Goal: Task Accomplishment & Management: Manage account settings

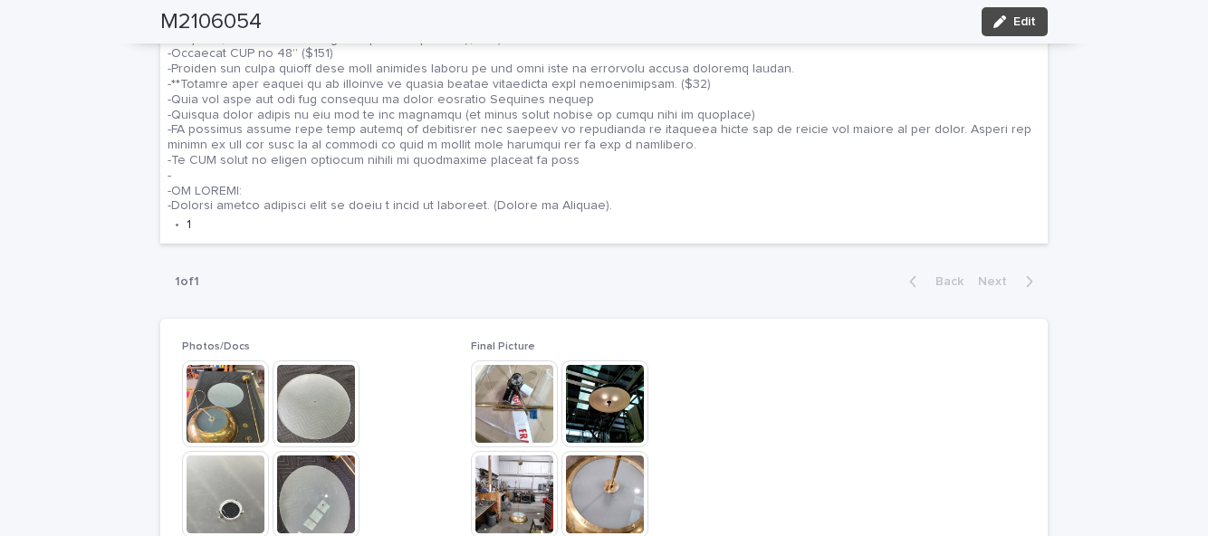
scroll to position [1337, 0]
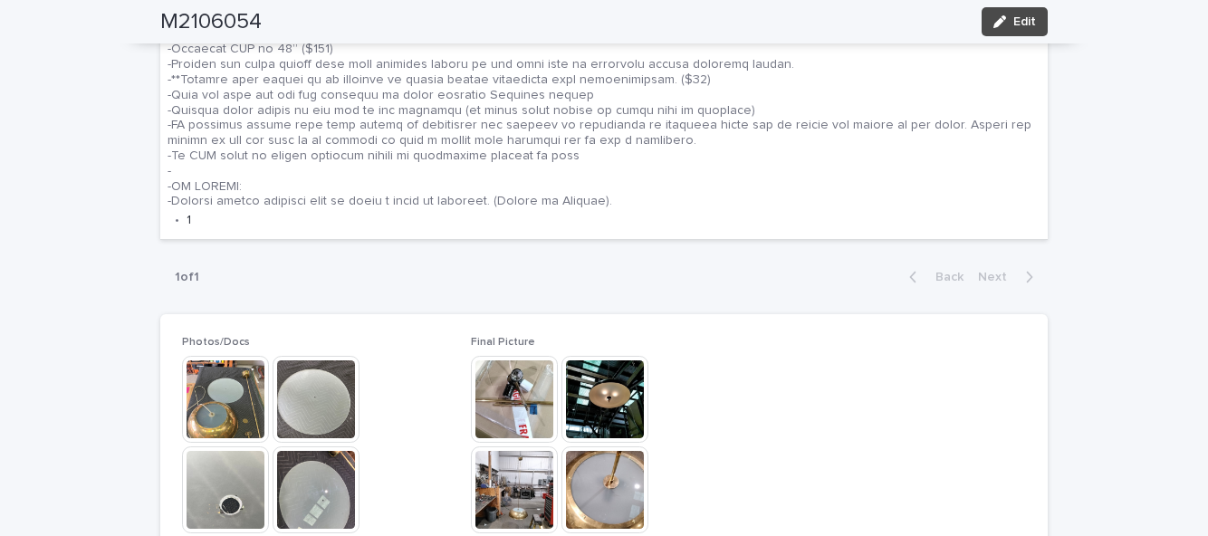
click at [1030, 24] on span "Edit" at bounding box center [1025, 21] width 23 height 13
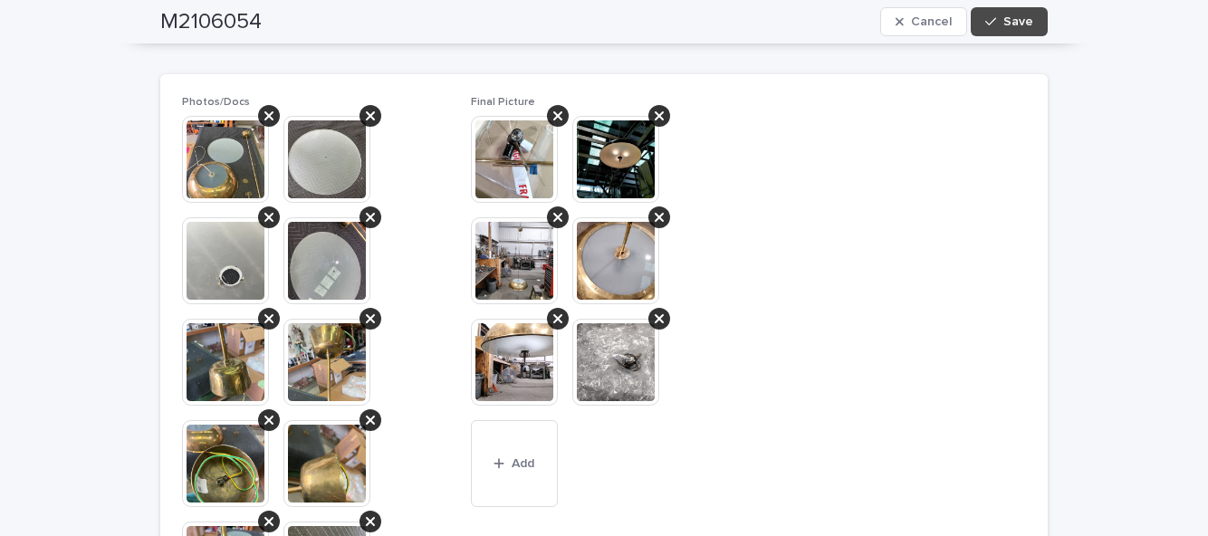
scroll to position [1581, 0]
click at [524, 462] on span "Add" at bounding box center [523, 463] width 23 height 13
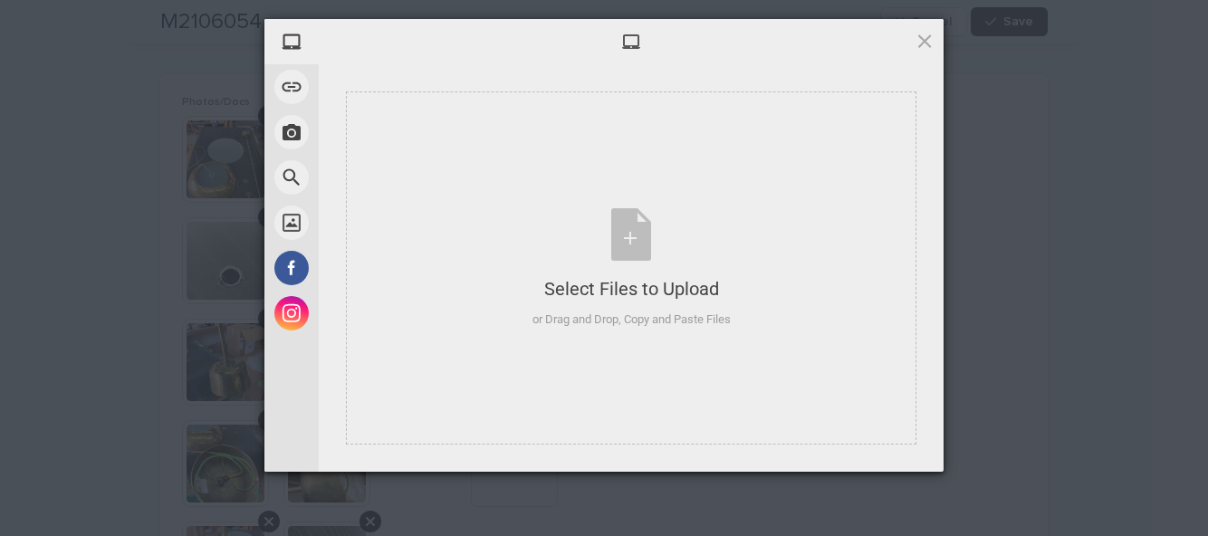
click at [630, 248] on div "Select Files to Upload or Drag and Drop, Copy and Paste Files" at bounding box center [632, 268] width 198 height 120
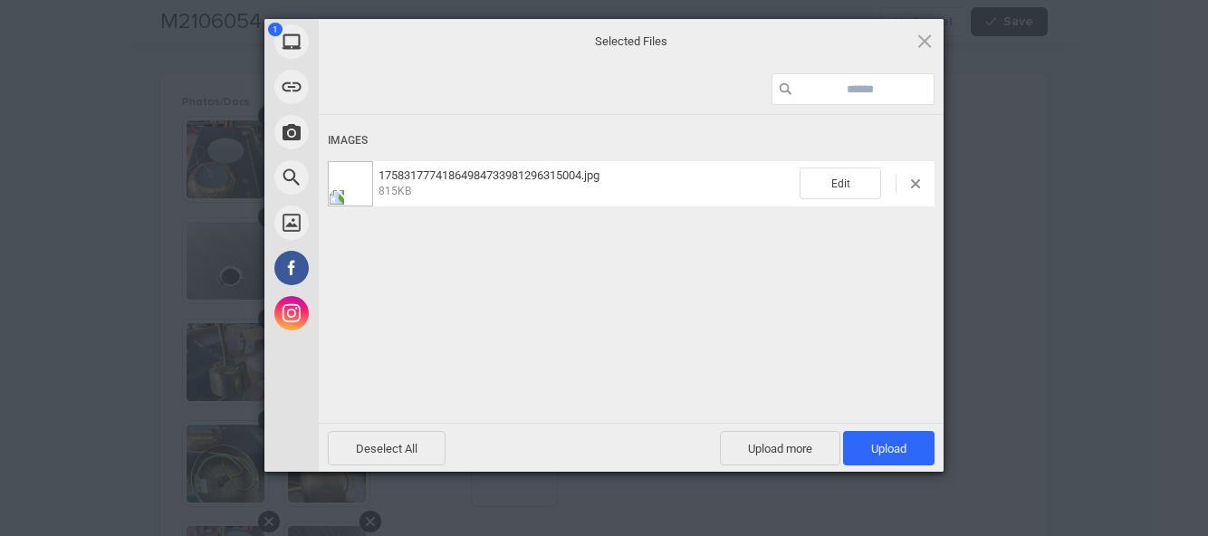
click at [902, 442] on span "Upload 1" at bounding box center [888, 449] width 35 height 14
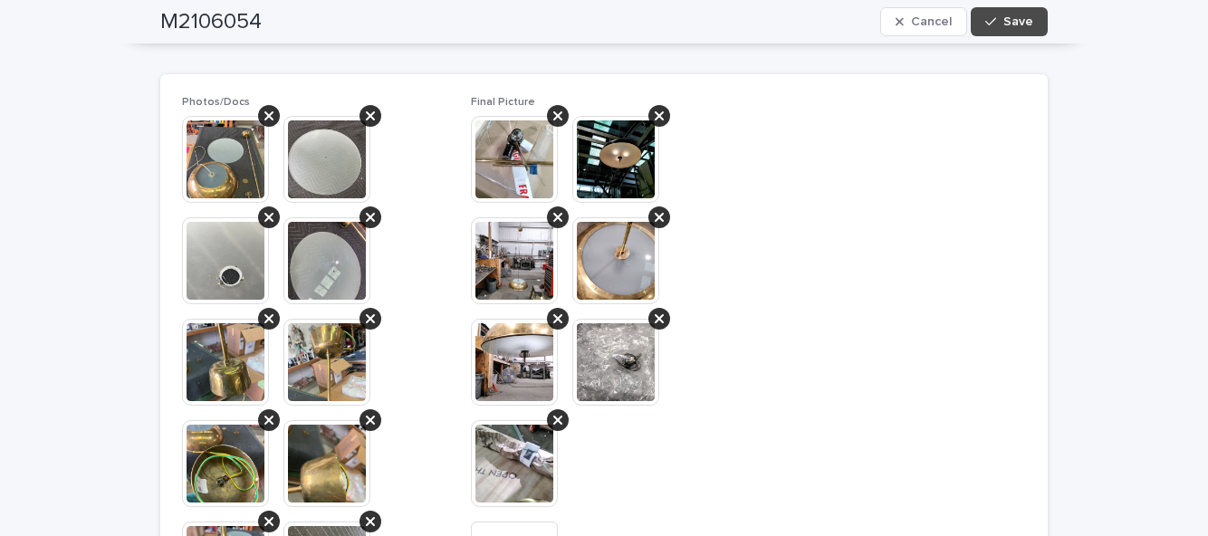
click at [1024, 27] on span "Save" at bounding box center [1019, 21] width 30 height 13
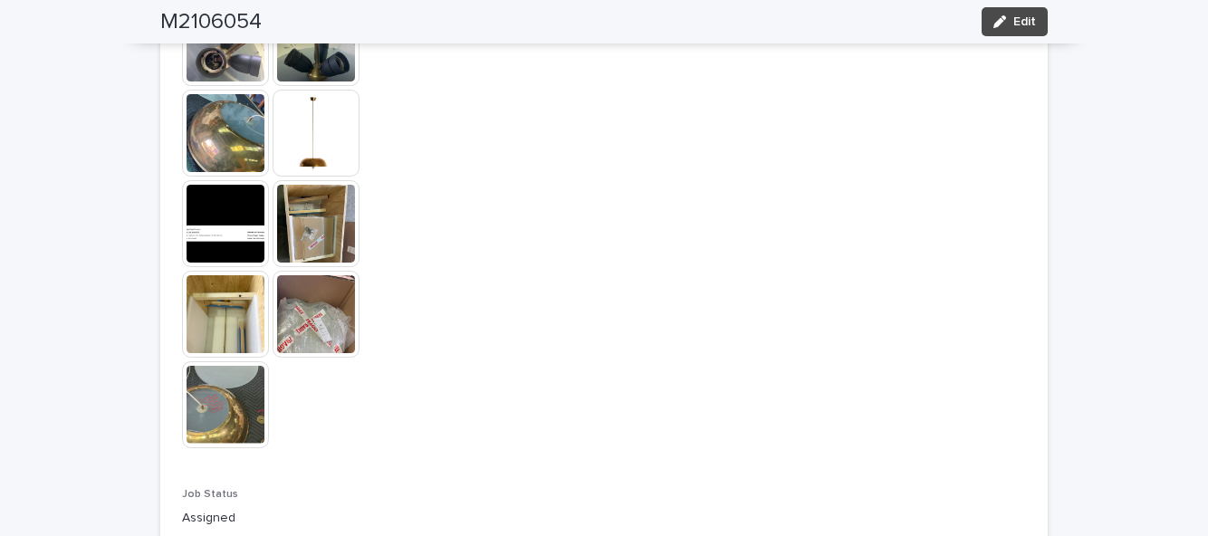
scroll to position [2570, 0]
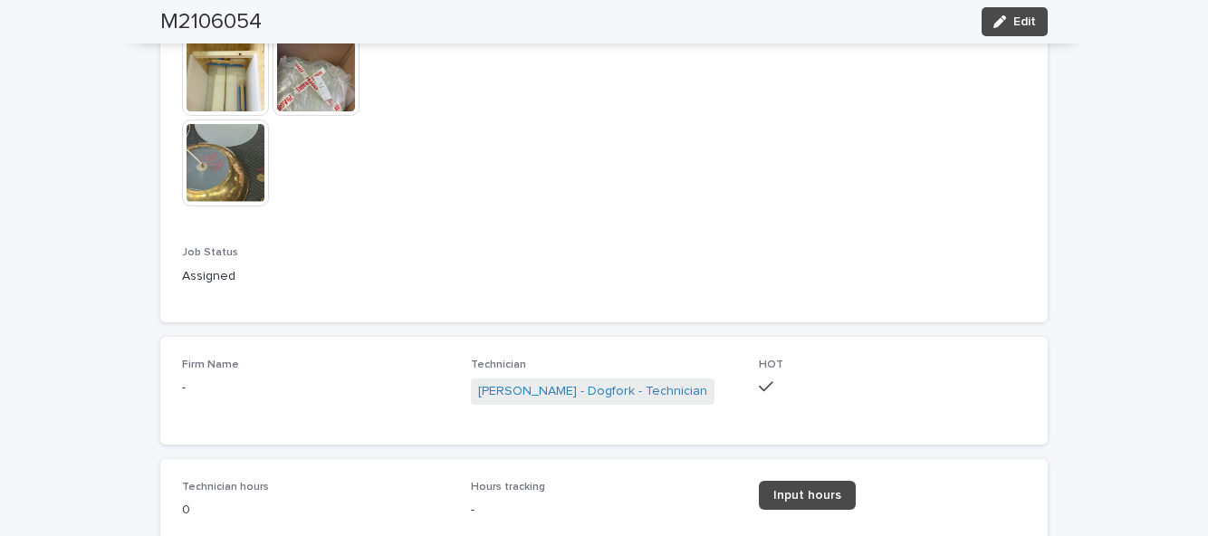
click at [814, 489] on span "Input hours" at bounding box center [808, 495] width 68 height 13
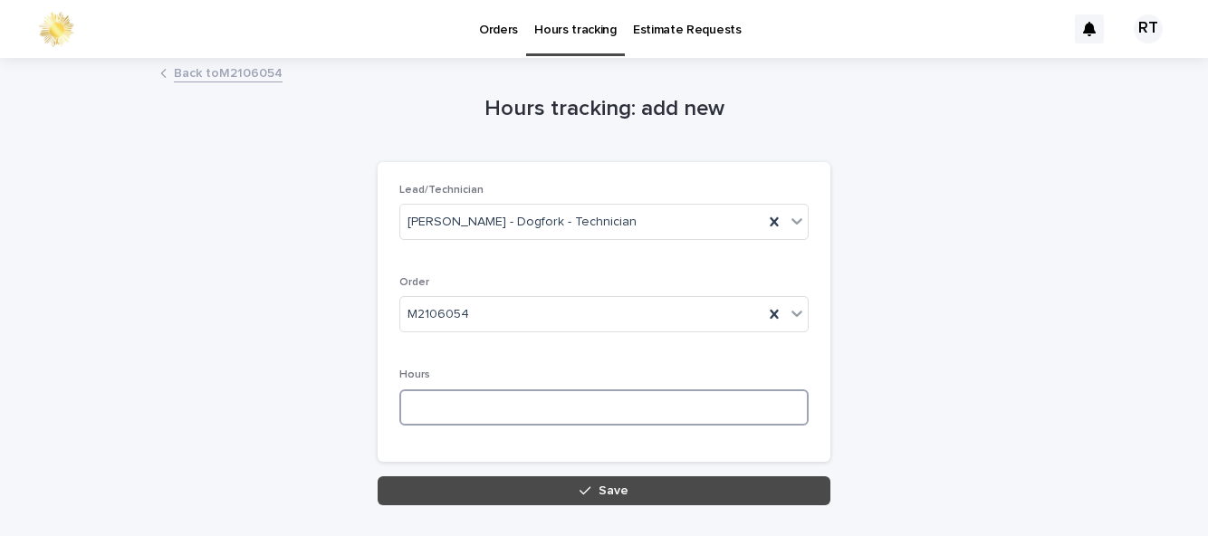
click at [471, 402] on input at bounding box center [603, 407] width 409 height 36
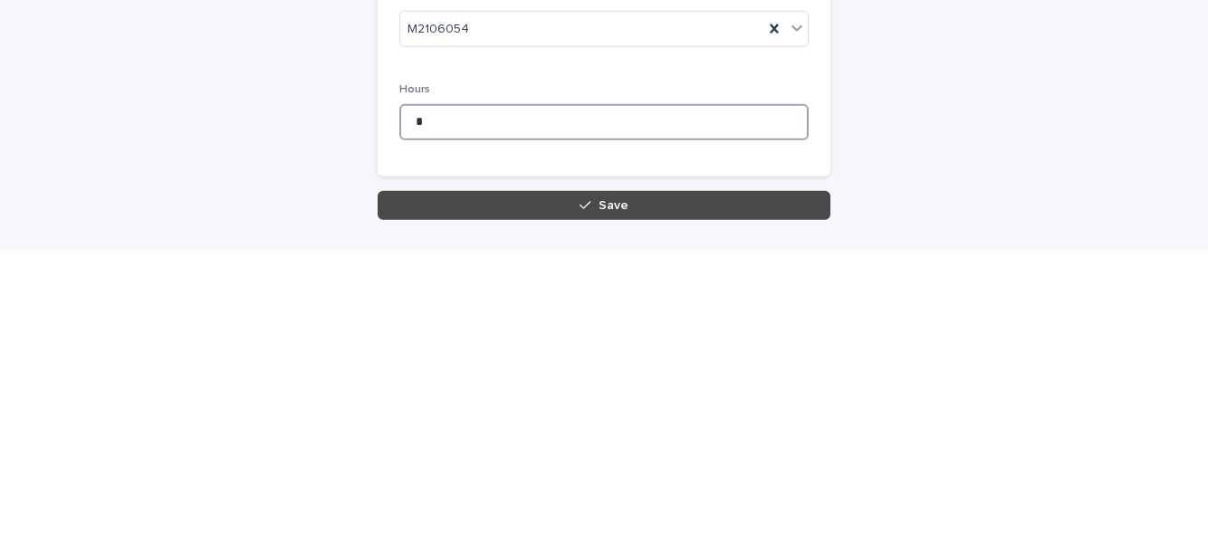
type input "*"
click at [560, 490] on button "Save" at bounding box center [604, 490] width 453 height 29
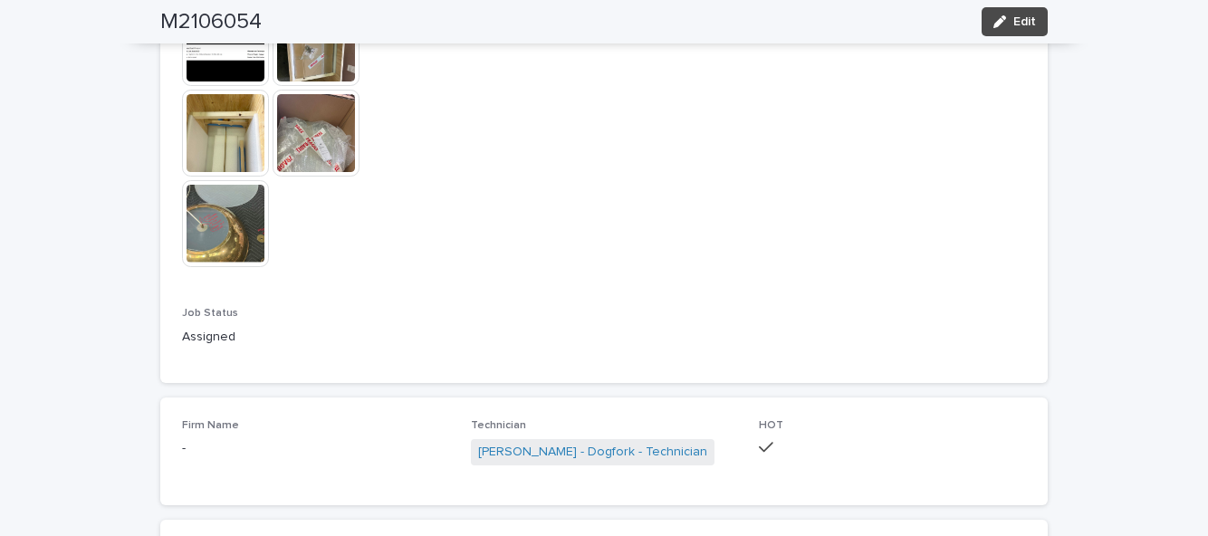
scroll to position [2581, 0]
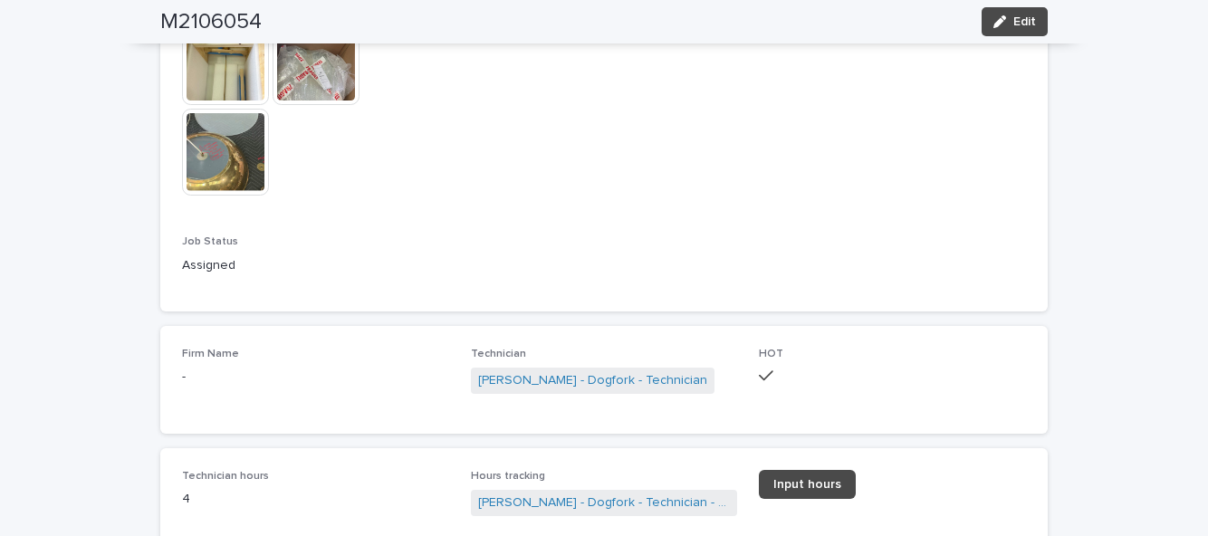
click at [1014, 20] on span "Edit" at bounding box center [1025, 21] width 23 height 13
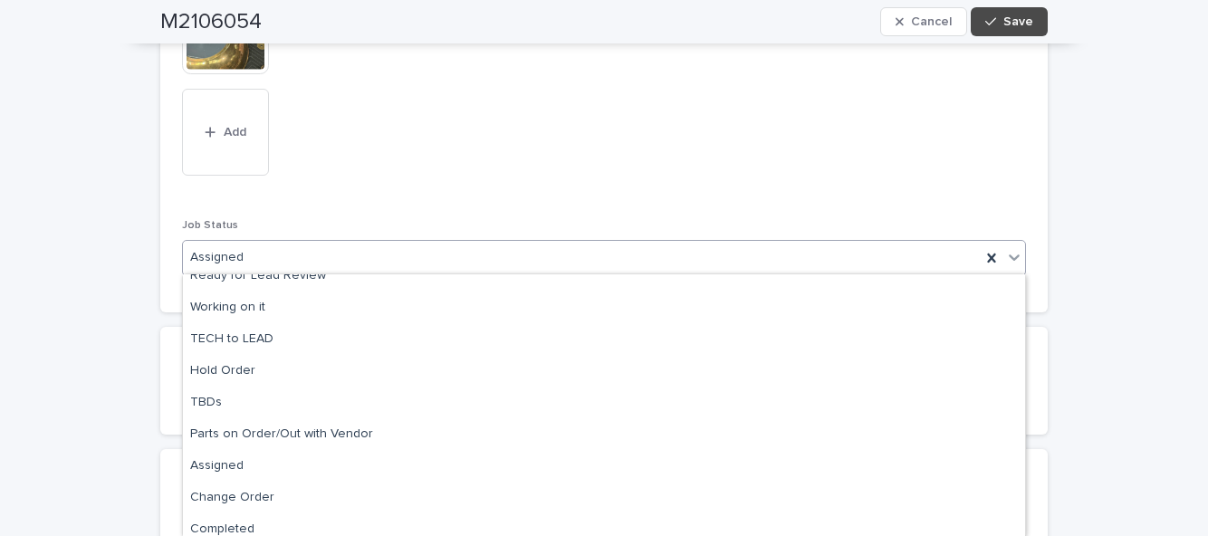
scroll to position [181, 0]
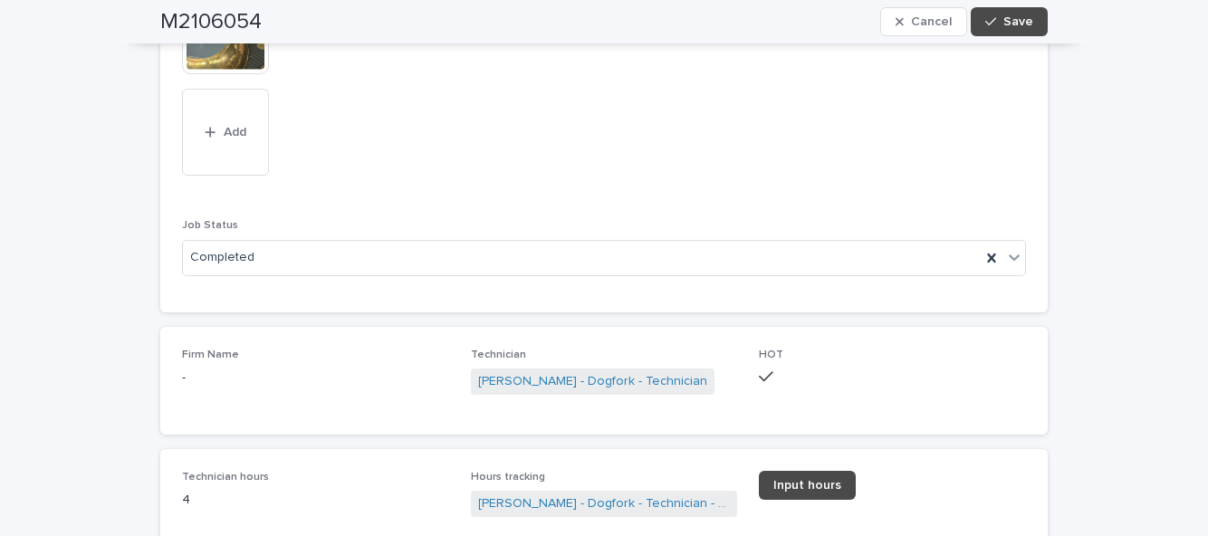
click at [1036, 24] on button "Save" at bounding box center [1009, 21] width 77 height 29
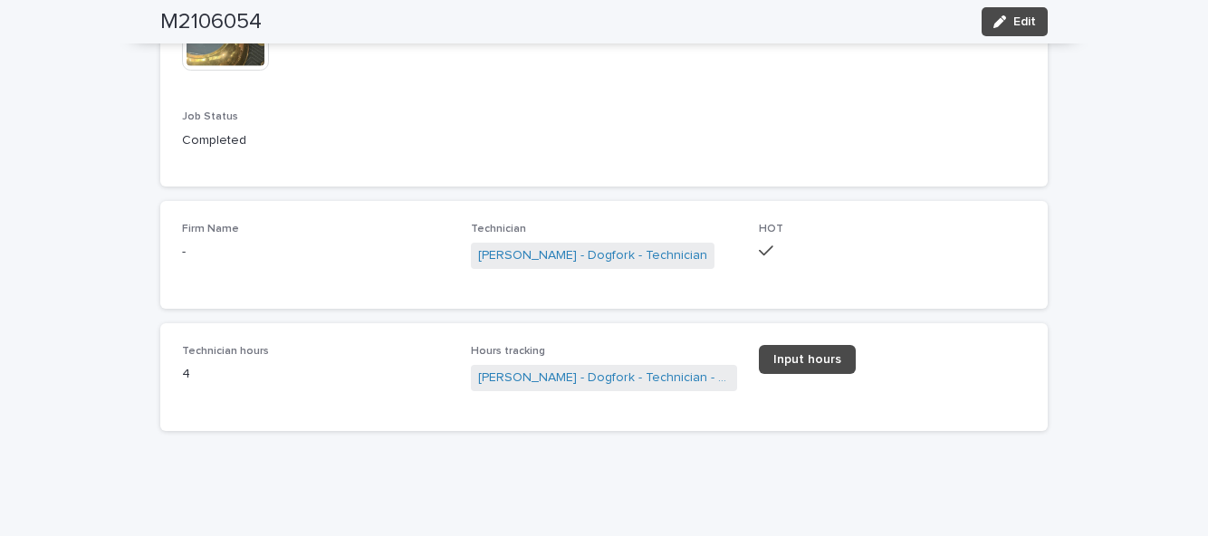
scroll to position [2581, 0]
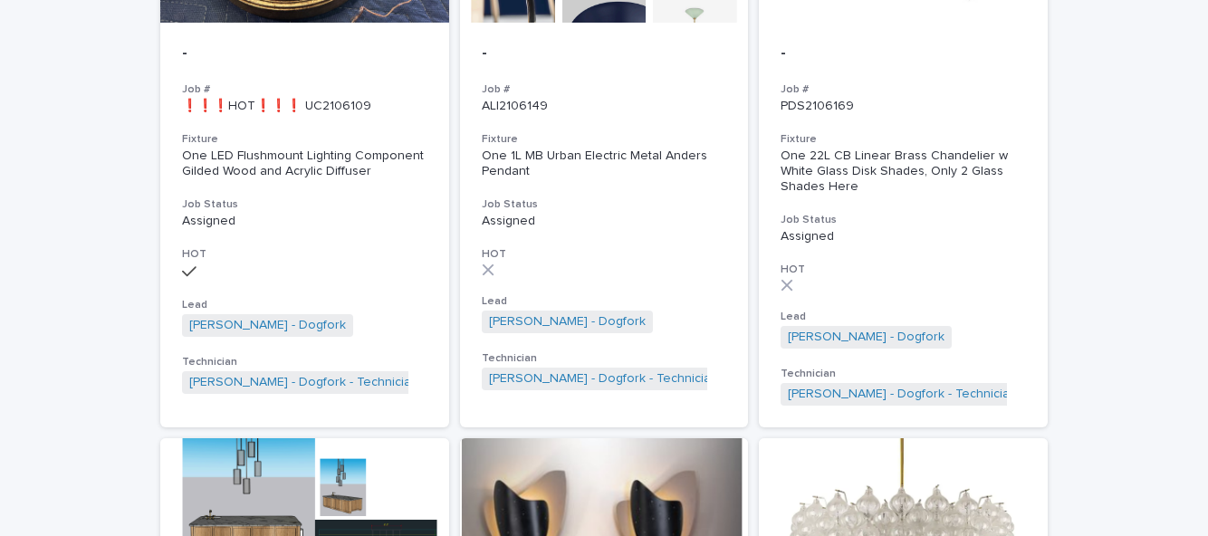
scroll to position [1550, 0]
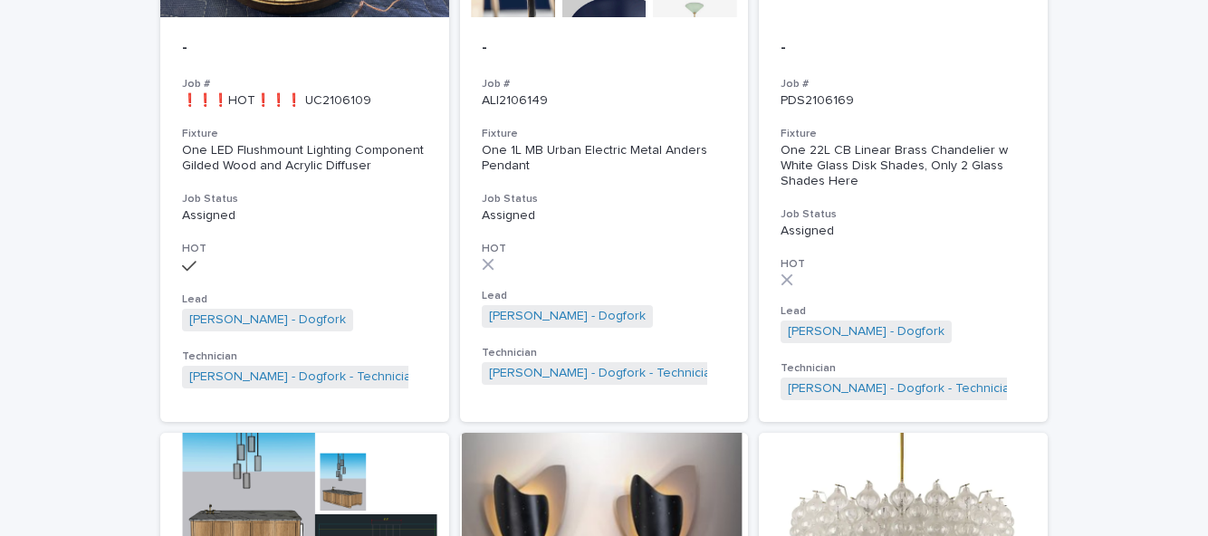
click at [223, 208] on p "Assigned" at bounding box center [304, 215] width 245 height 15
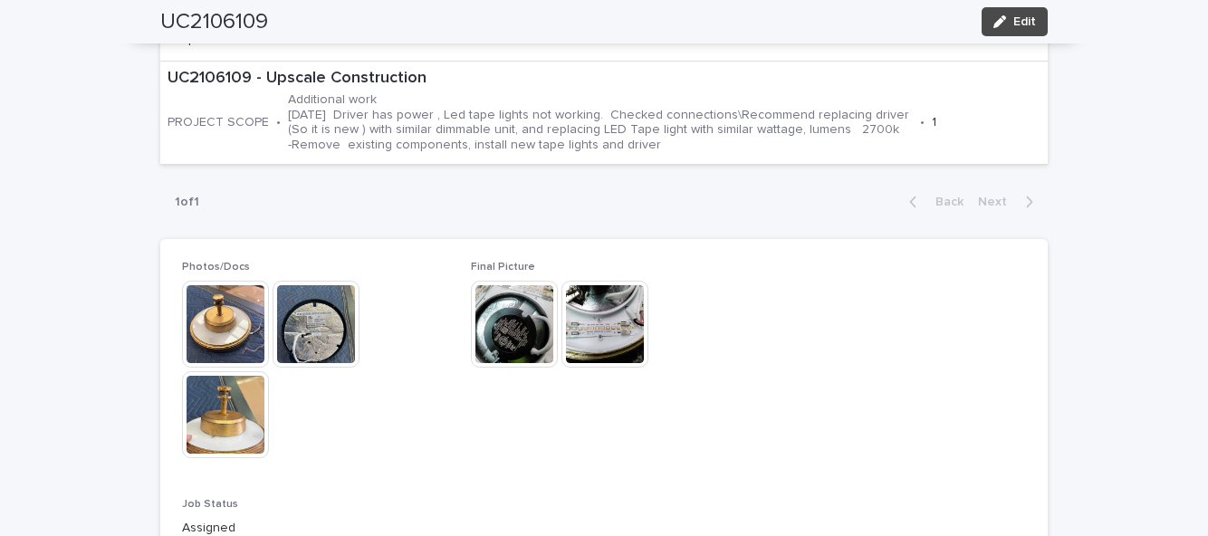
scroll to position [999, 0]
click at [1043, 33] on button "Edit" at bounding box center [1015, 21] width 66 height 29
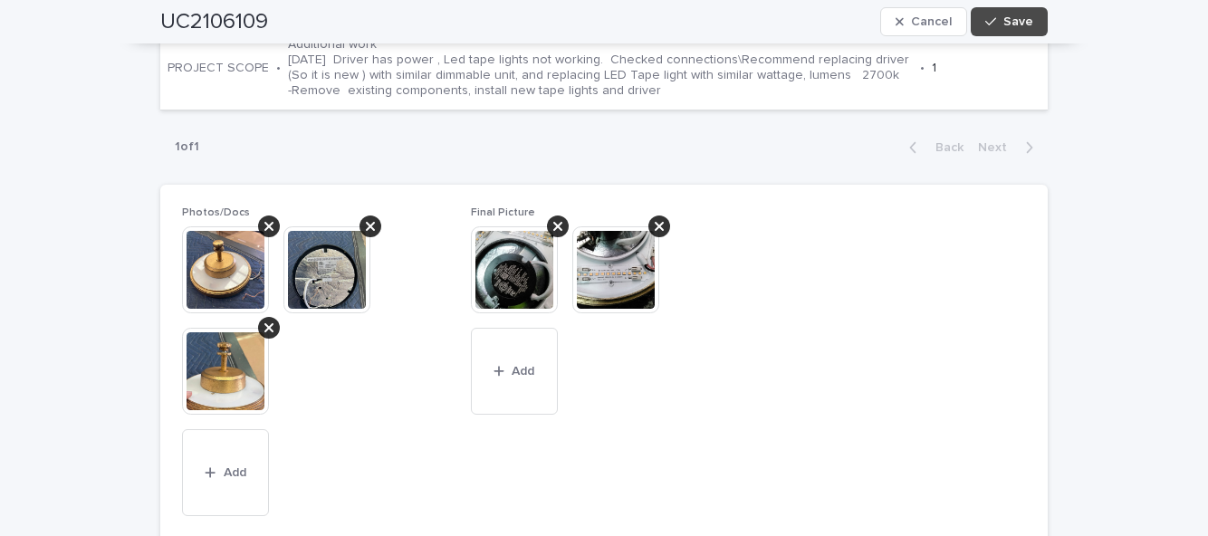
scroll to position [0, 0]
click at [526, 358] on button "Add" at bounding box center [514, 371] width 87 height 87
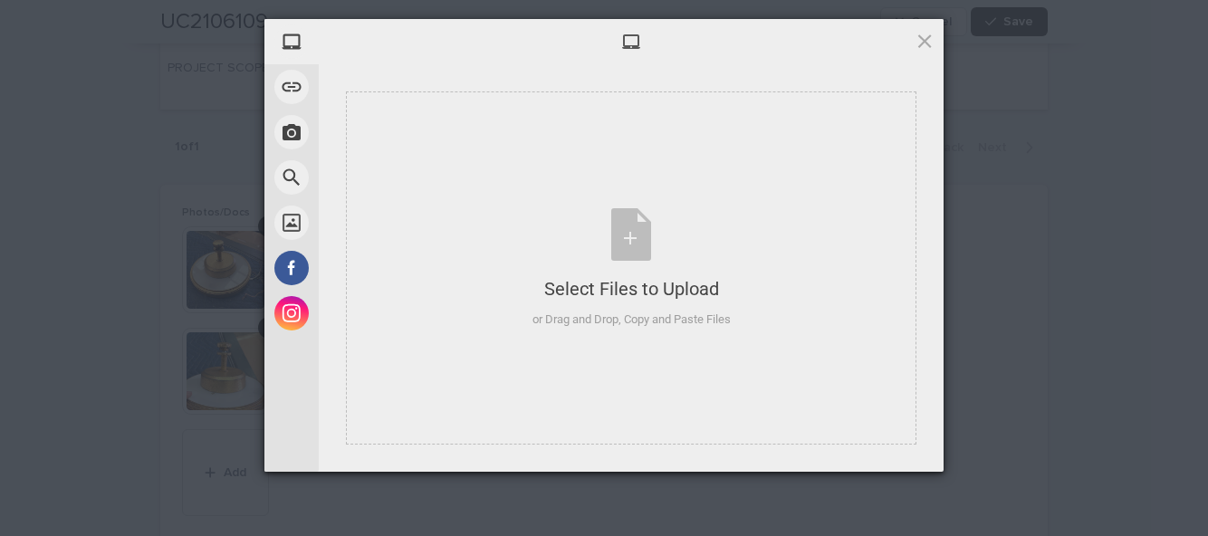
click at [626, 243] on div "Select Files to Upload or Drag and Drop, Copy and Paste Files" at bounding box center [632, 268] width 198 height 120
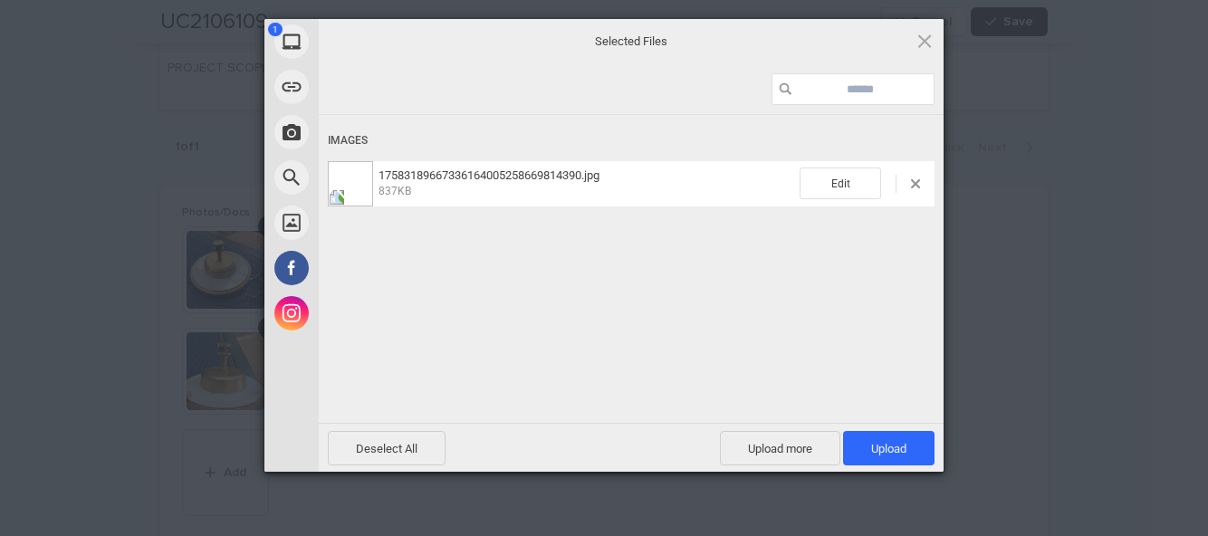
click at [908, 446] on span "Upload 1" at bounding box center [888, 448] width 91 height 34
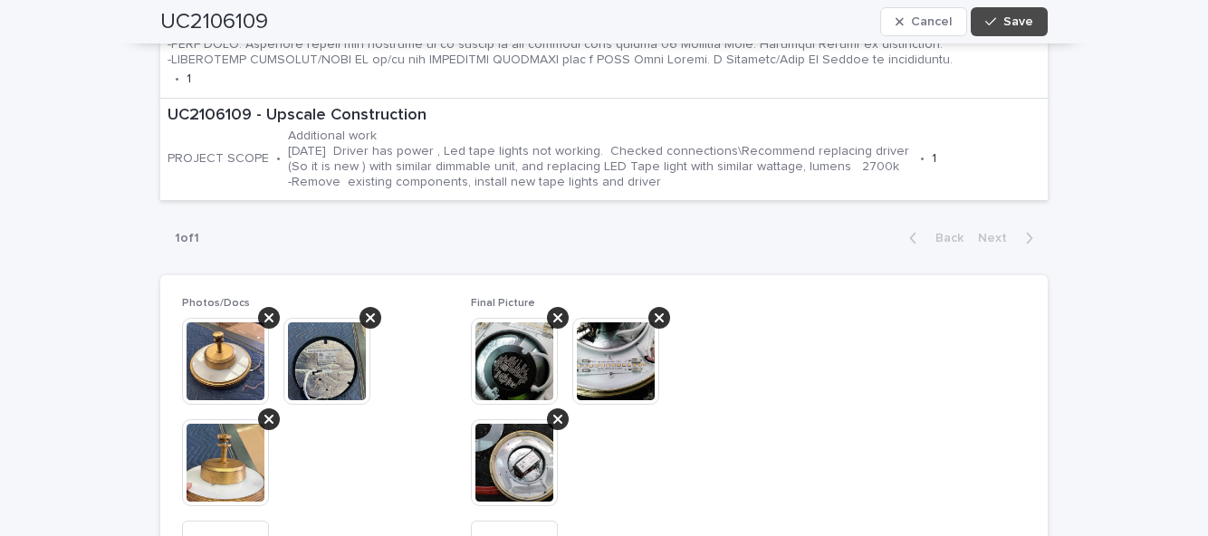
scroll to position [1124, 0]
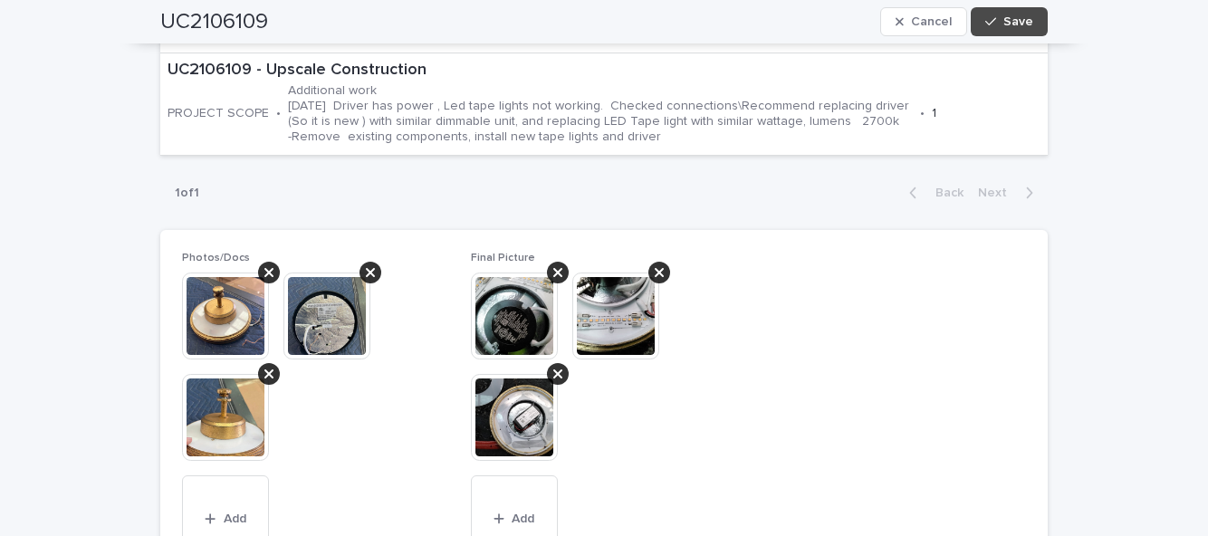
click at [1041, 34] on button "Save" at bounding box center [1009, 21] width 77 height 29
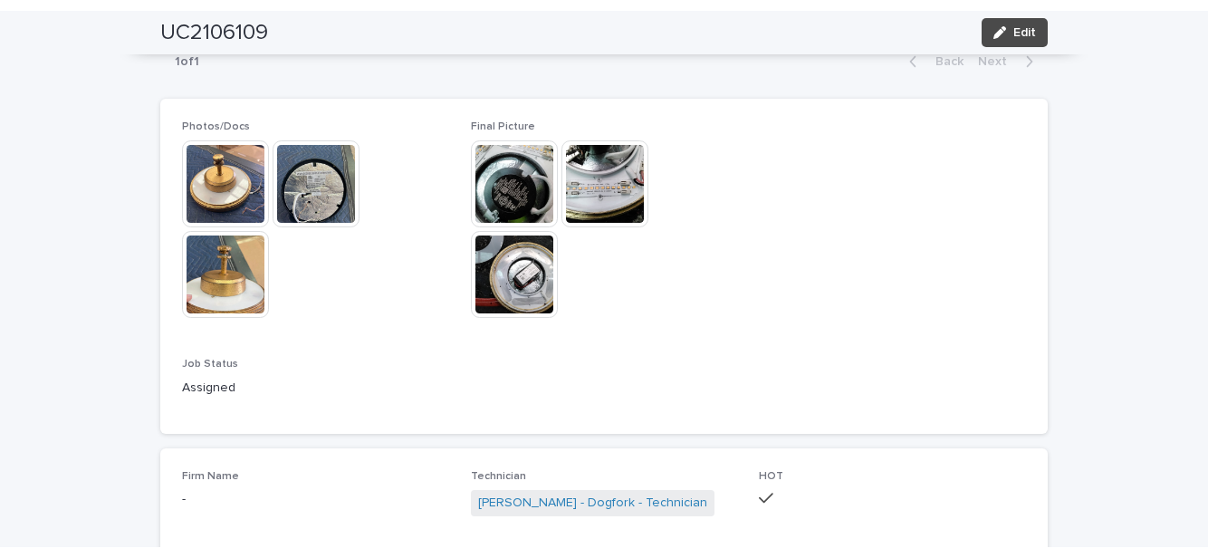
scroll to position [1150, 0]
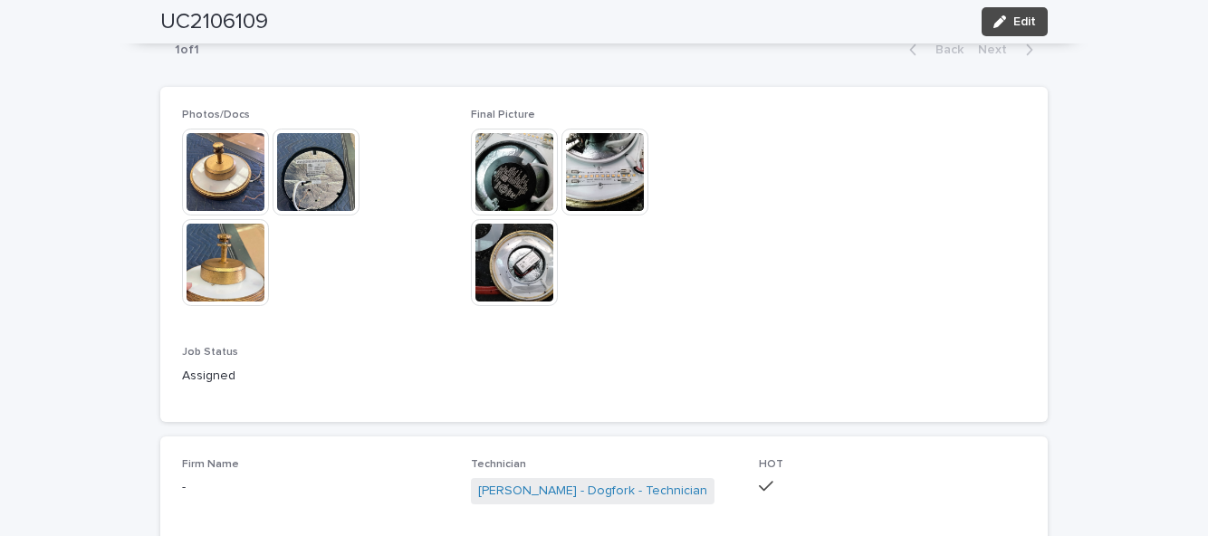
click at [1035, 17] on span "Edit" at bounding box center [1025, 21] width 23 height 13
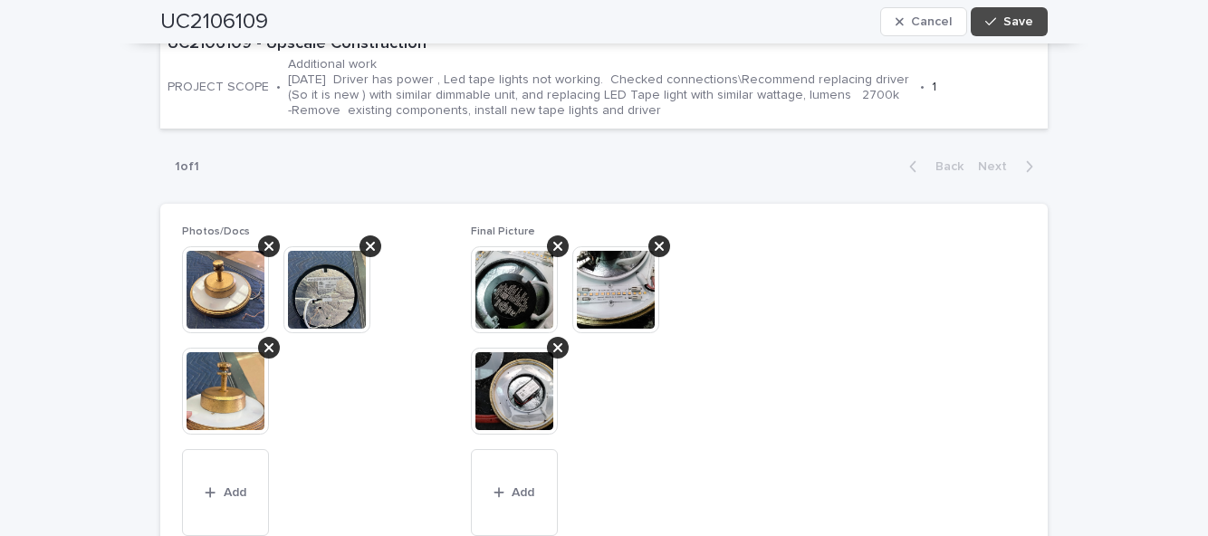
click at [532, 473] on button "Add" at bounding box center [514, 492] width 87 height 87
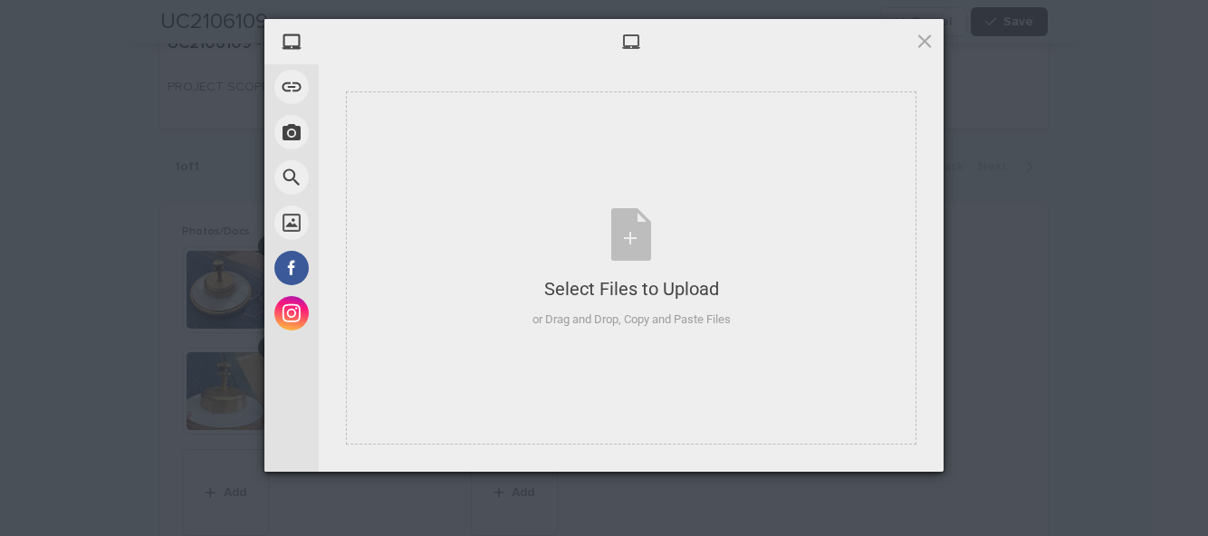
click at [630, 248] on div "Select Files to Upload or Drag and Drop, Copy and Paste Files" at bounding box center [632, 268] width 198 height 120
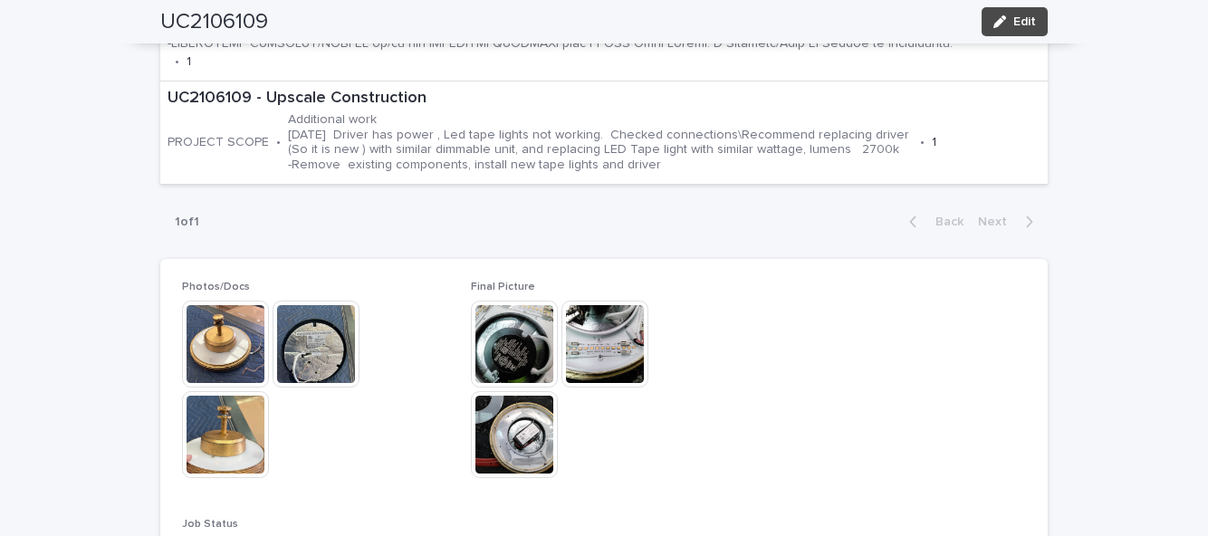
scroll to position [1250, 0]
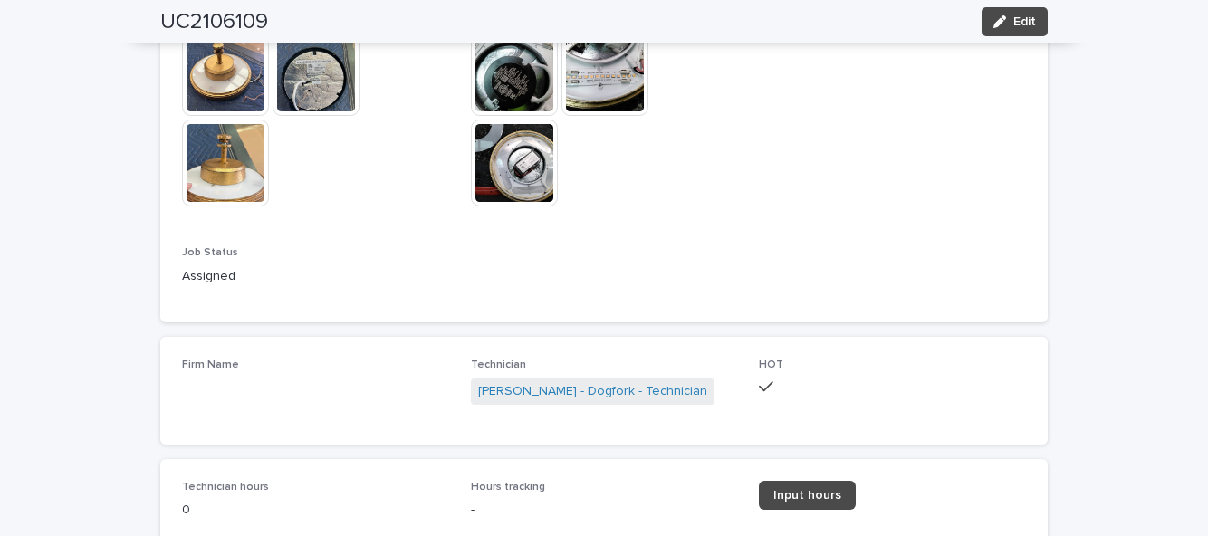
click at [1037, 31] on button "Edit" at bounding box center [1015, 21] width 66 height 29
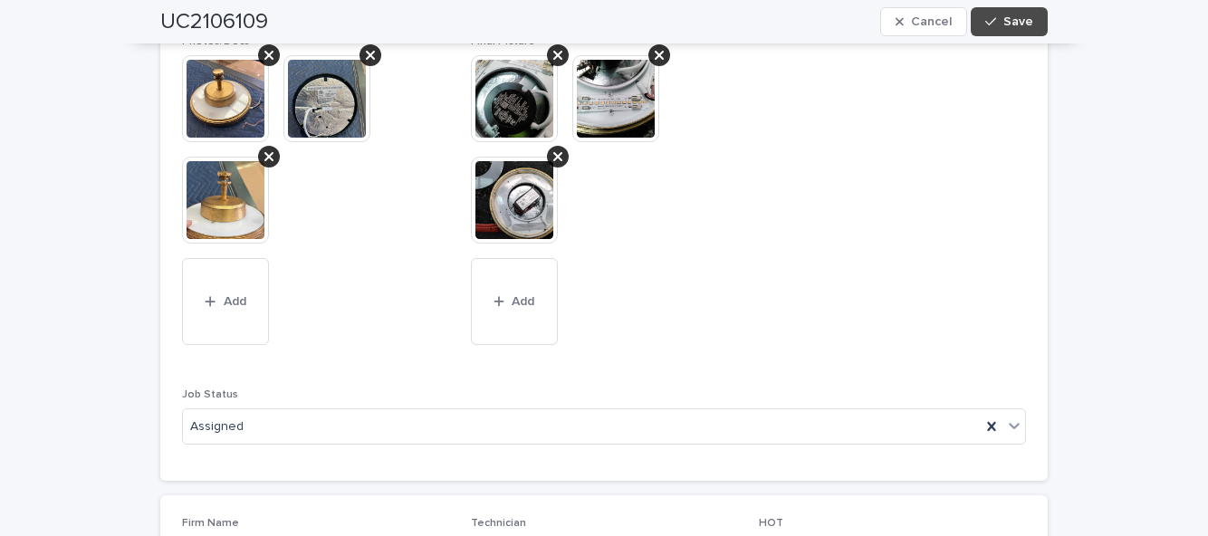
click at [511, 292] on button "Add" at bounding box center [514, 301] width 87 height 87
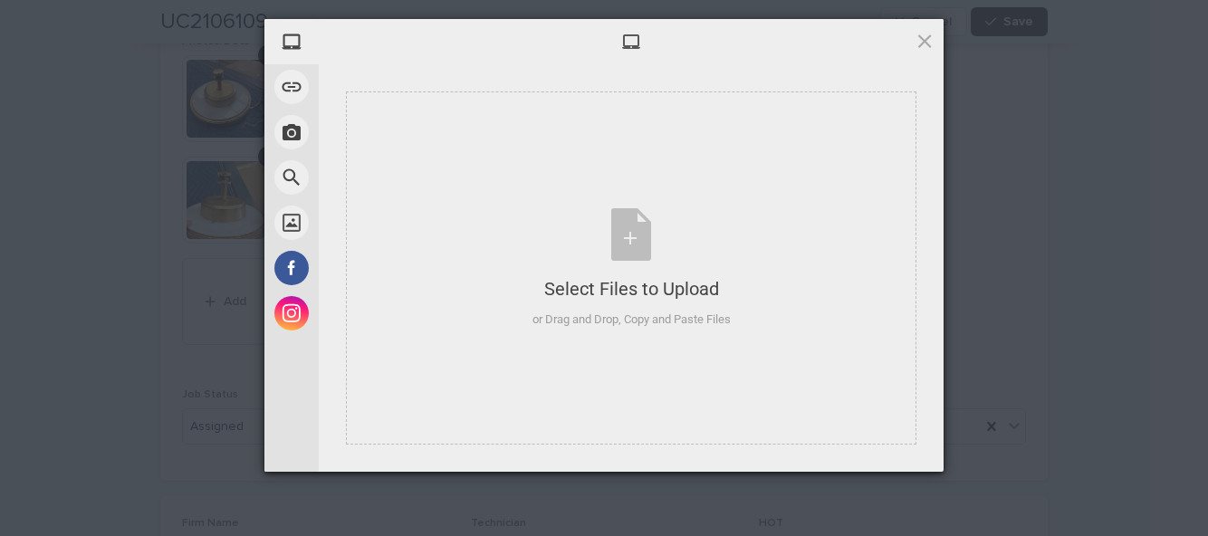
click at [639, 248] on div "Select Files to Upload or Drag and Drop, Copy and Paste Files" at bounding box center [632, 268] width 198 height 120
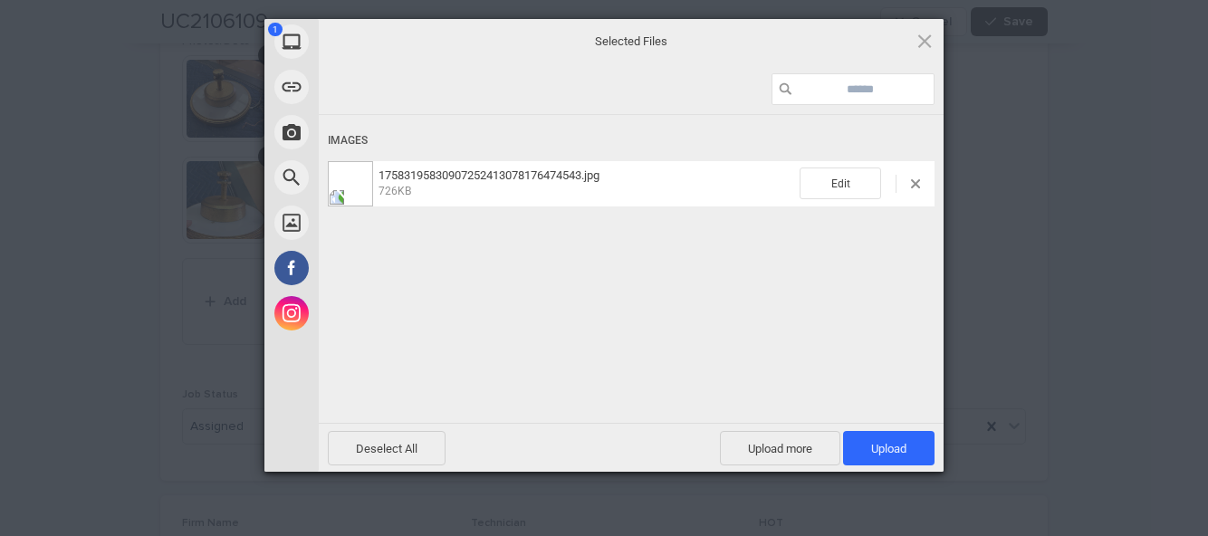
click at [903, 442] on span "Upload 1" at bounding box center [888, 449] width 35 height 14
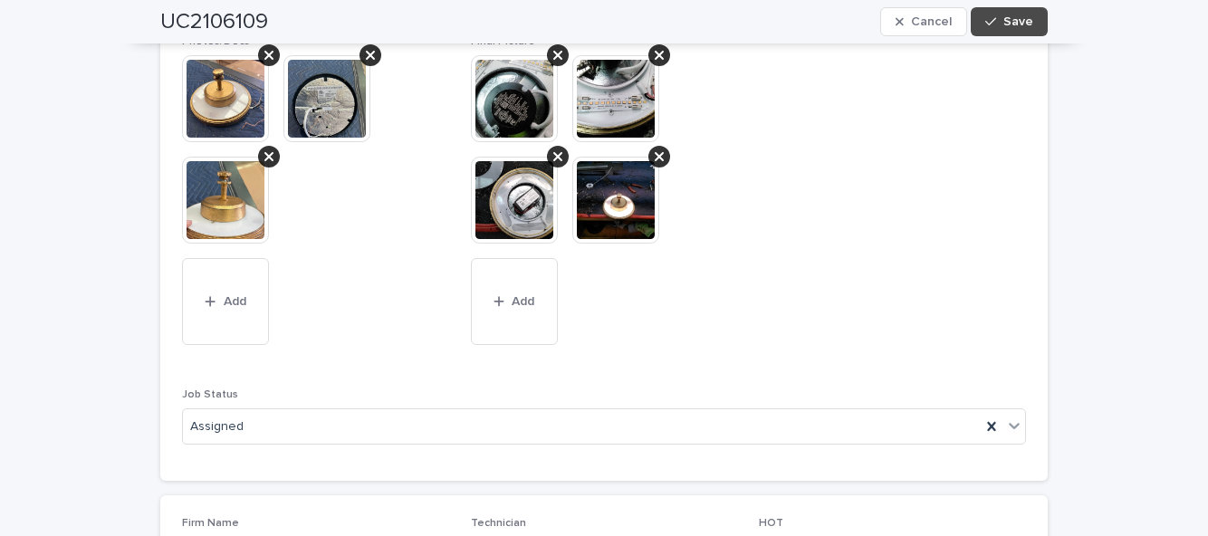
click at [1026, 40] on div "UC2106109 Cancel Save" at bounding box center [604, 21] width 888 height 43
click at [985, 252] on div "Photos/Docs This file cannot be opened Download File Add Final Picture This fil…" at bounding box center [604, 247] width 844 height 425
click at [1026, 20] on span "Save" at bounding box center [1019, 21] width 30 height 13
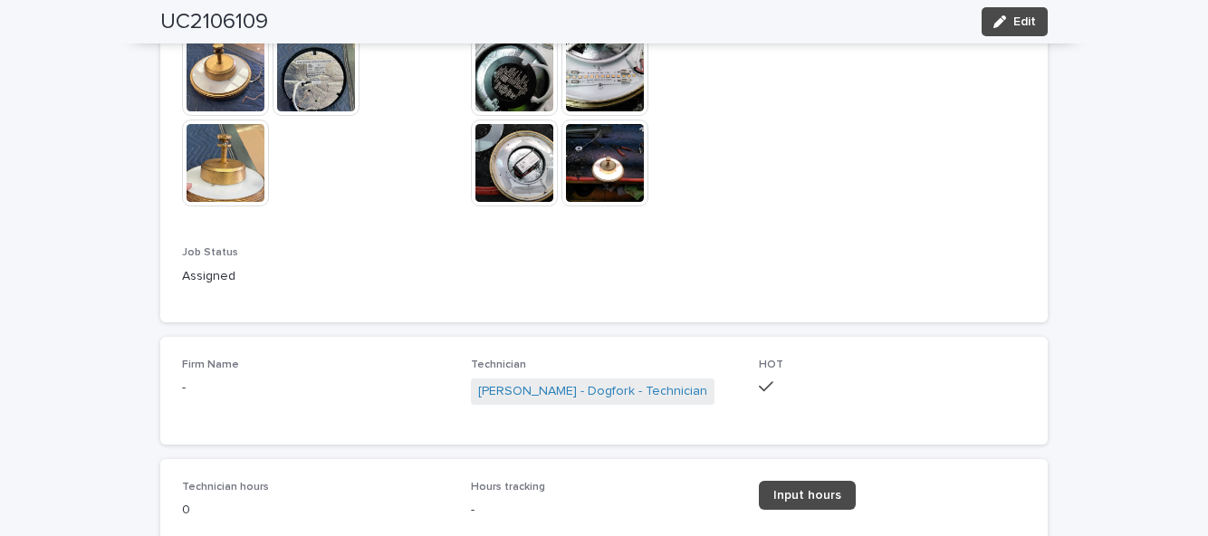
click at [824, 490] on span "Input hours" at bounding box center [808, 495] width 68 height 13
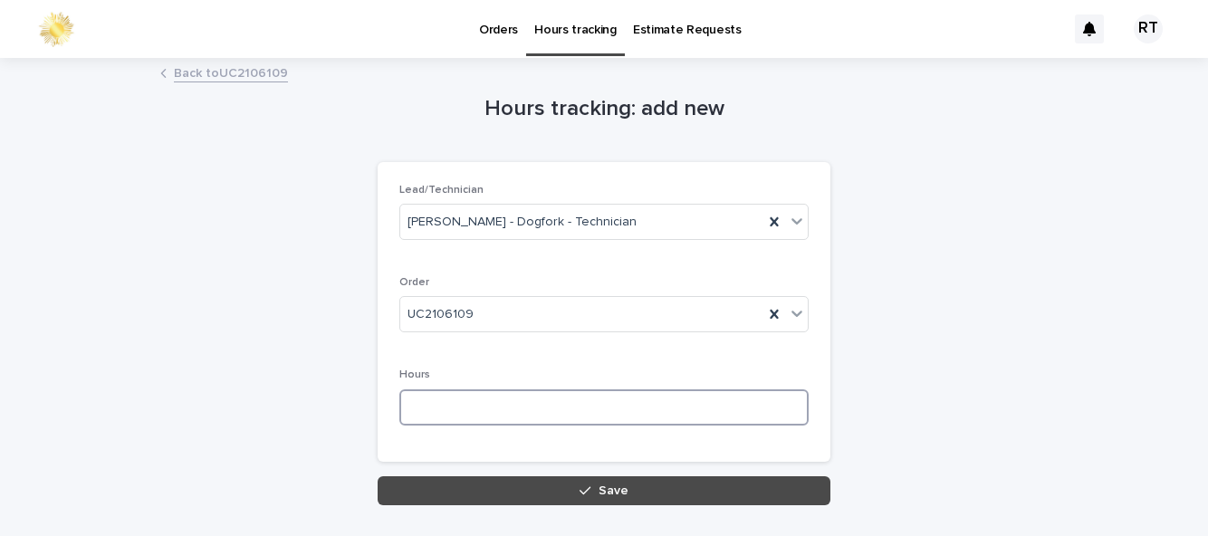
click at [496, 400] on input at bounding box center [603, 407] width 409 height 36
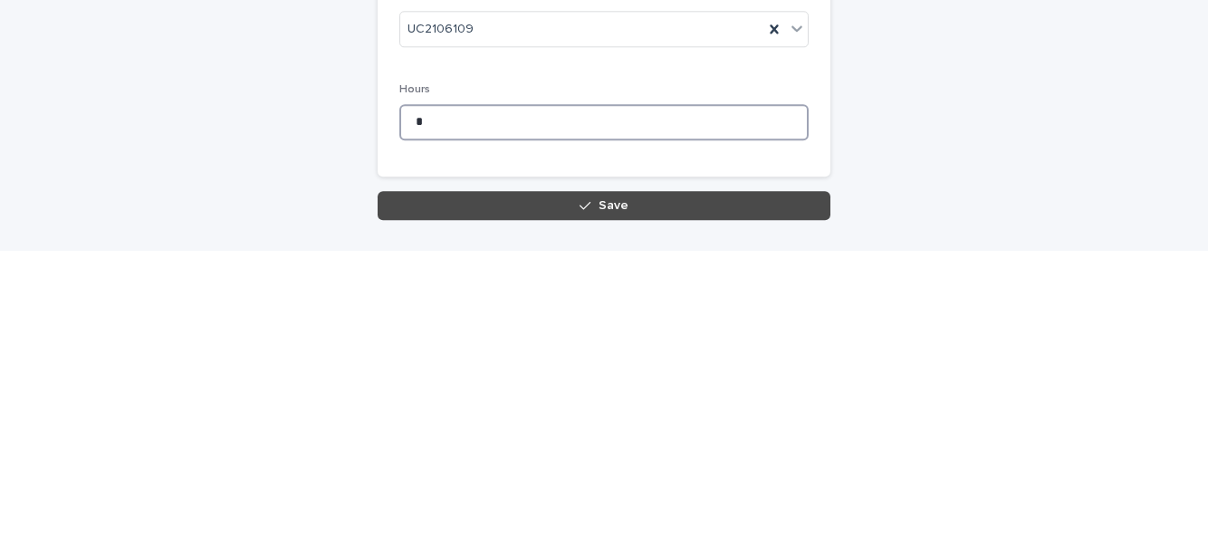
type input "*"
click at [571, 493] on button "Save" at bounding box center [604, 490] width 453 height 29
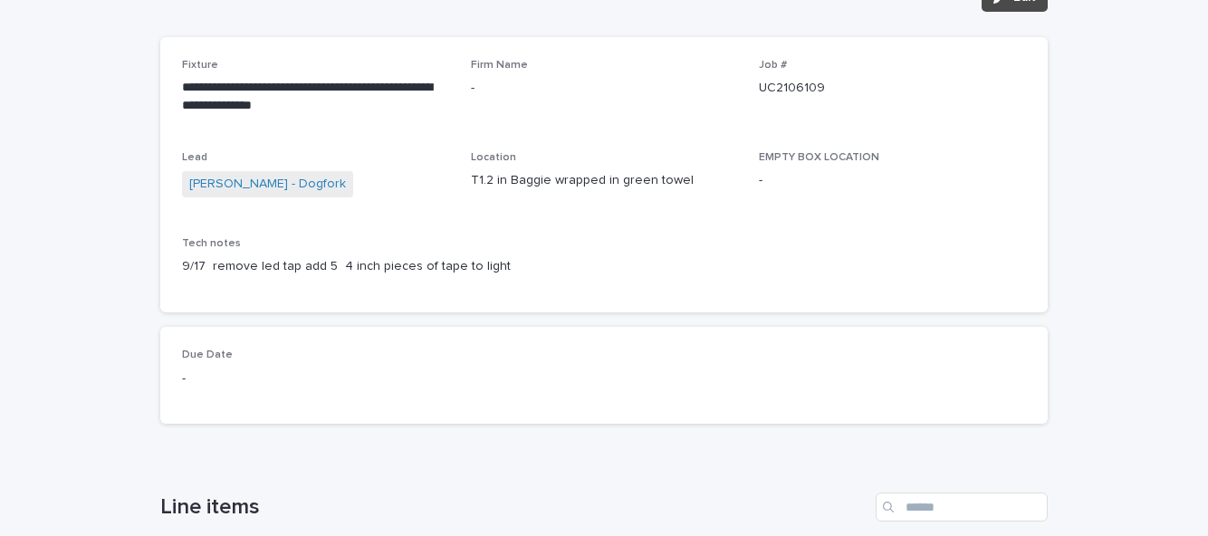
scroll to position [179, 0]
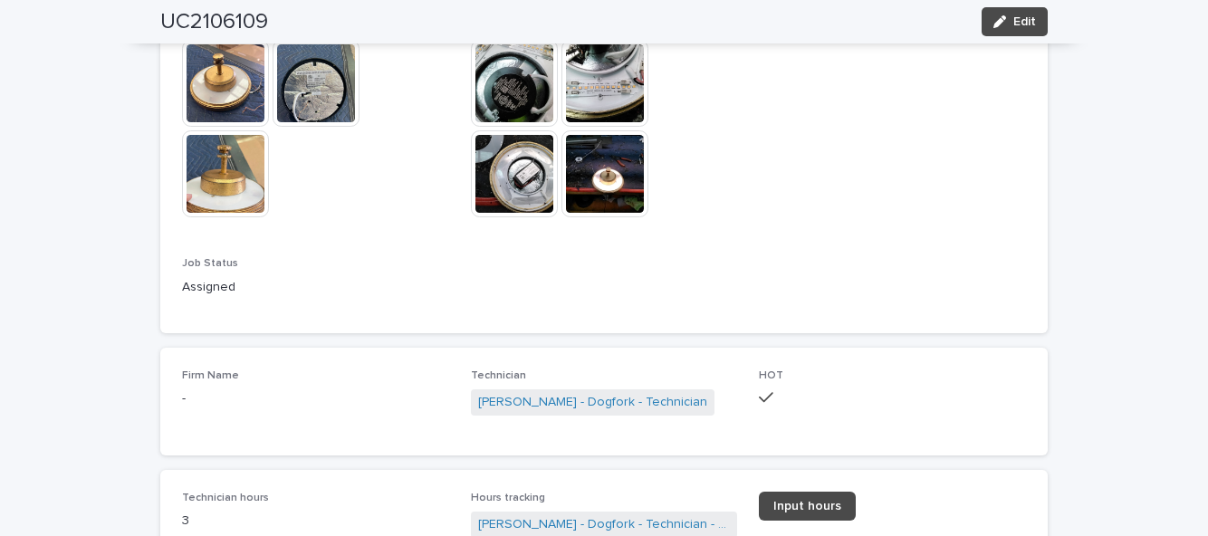
scroll to position [1261, 0]
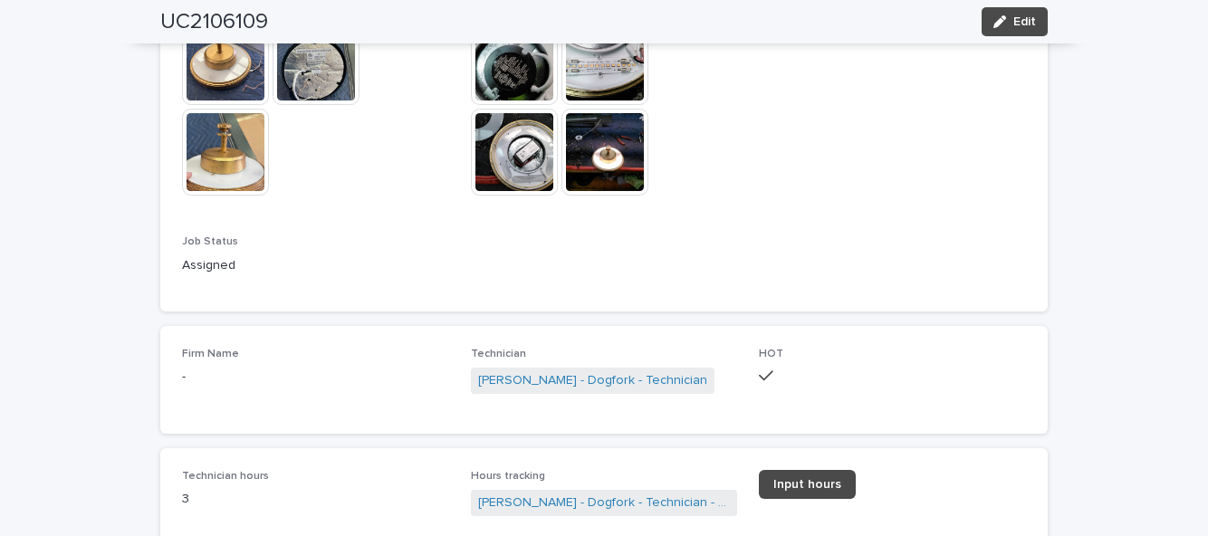
click at [1044, 36] on div "UC2106109 Edit" at bounding box center [604, 21] width 888 height 43
click at [1040, 26] on button "Edit" at bounding box center [1015, 21] width 66 height 29
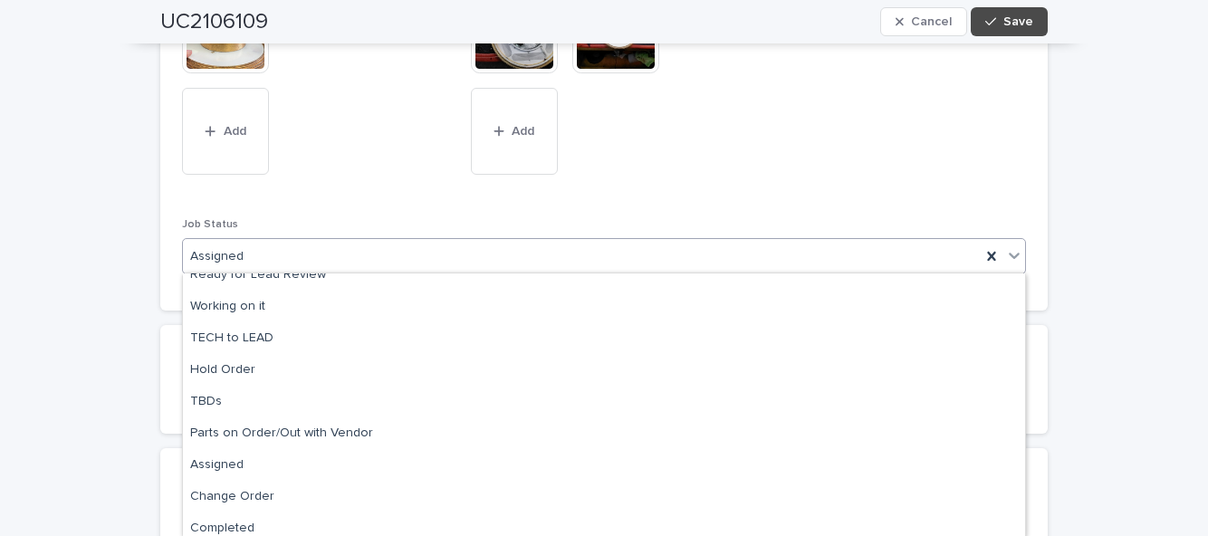
scroll to position [179, 0]
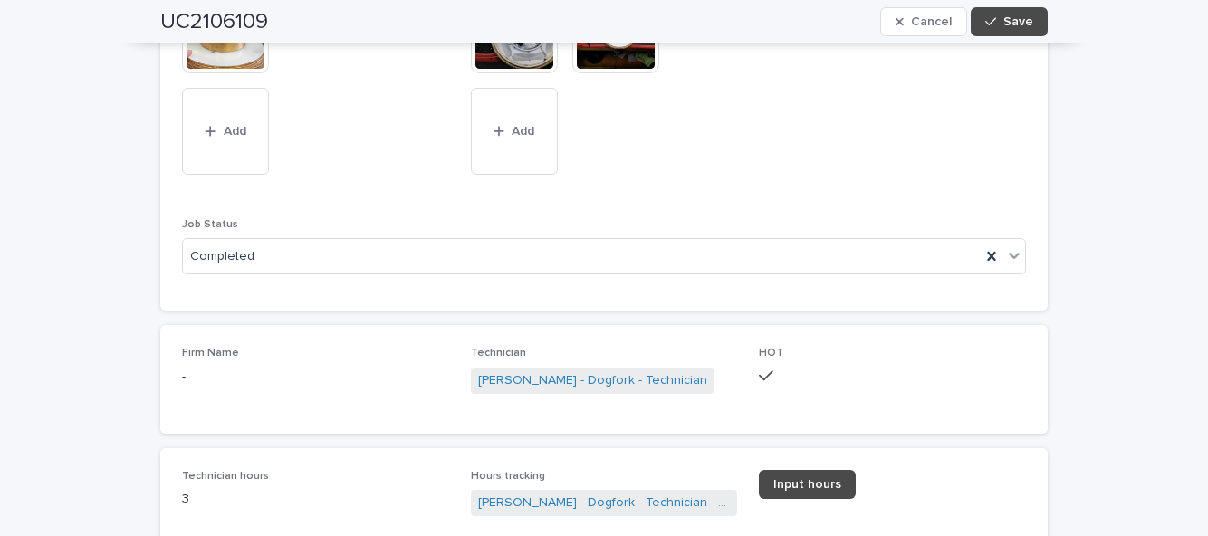
click at [1019, 25] on span "Save" at bounding box center [1019, 21] width 30 height 13
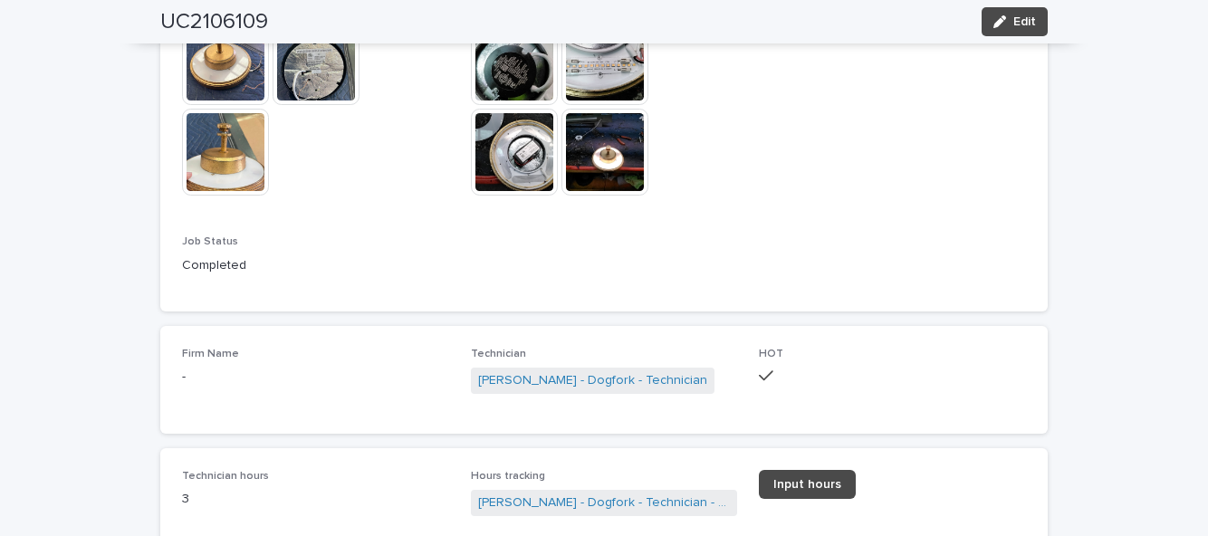
scroll to position [123, 0]
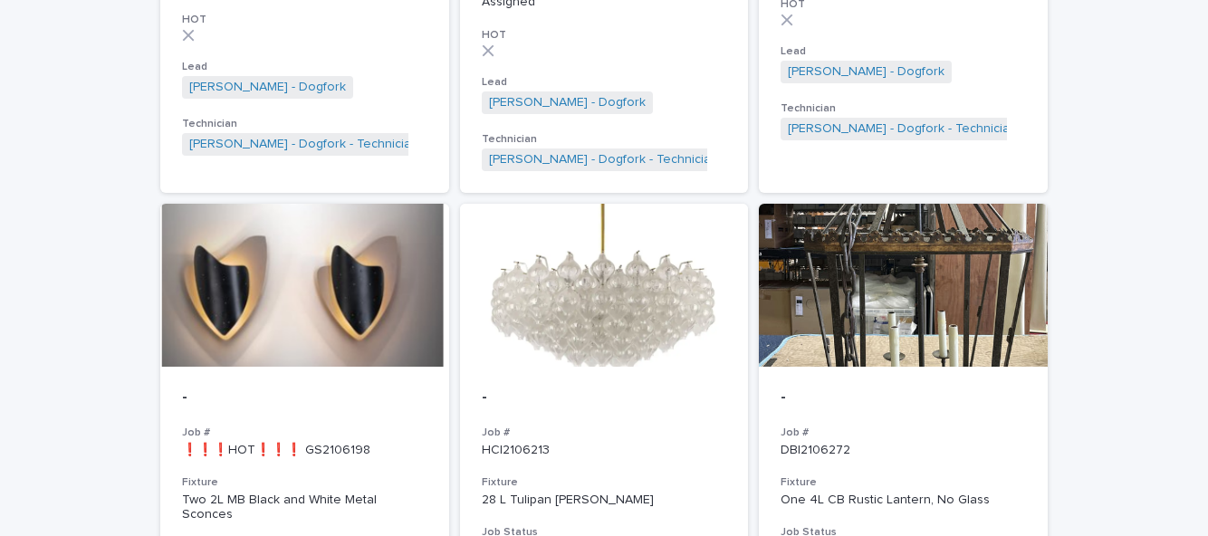
scroll to position [1780, 0]
click at [236, 442] on p "❗❗❗HOT❗❗❗ GS2106198" at bounding box center [304, 449] width 245 height 15
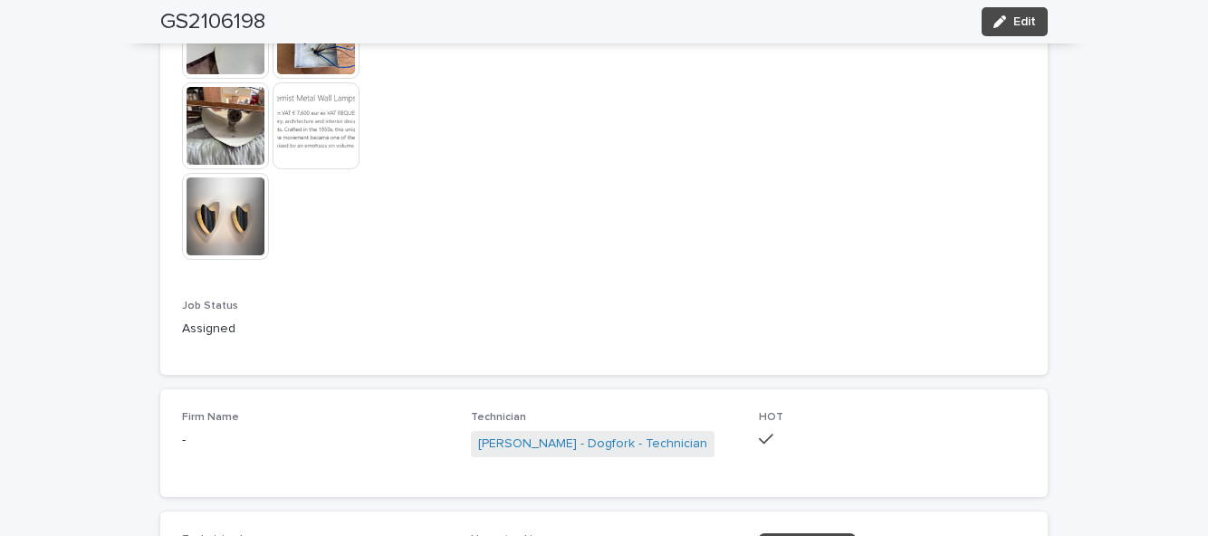
scroll to position [1870, 0]
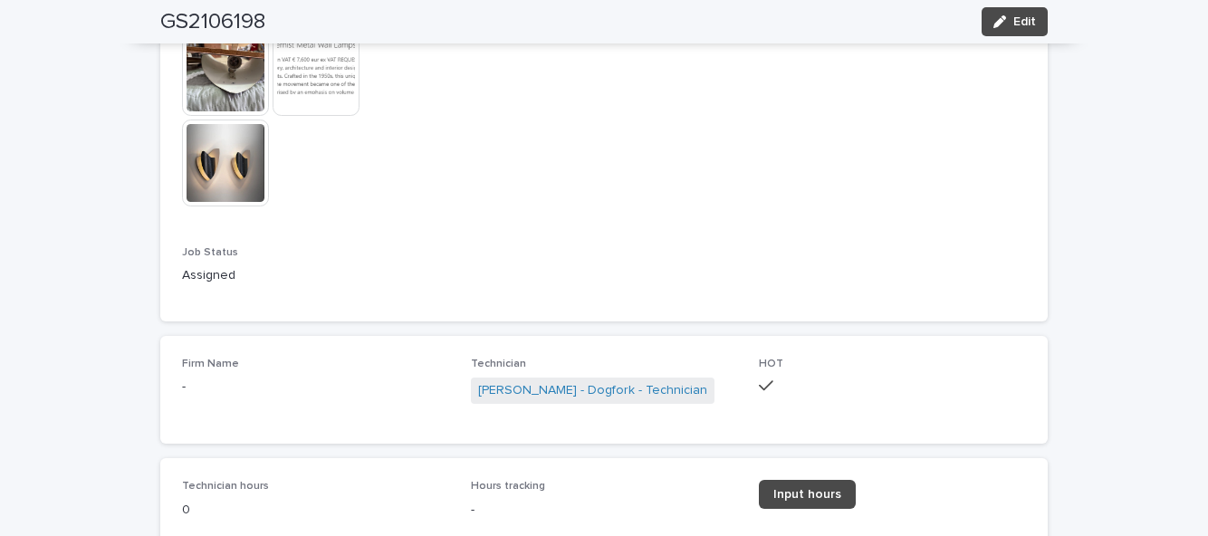
click at [1029, 32] on button "Edit" at bounding box center [1015, 21] width 66 height 29
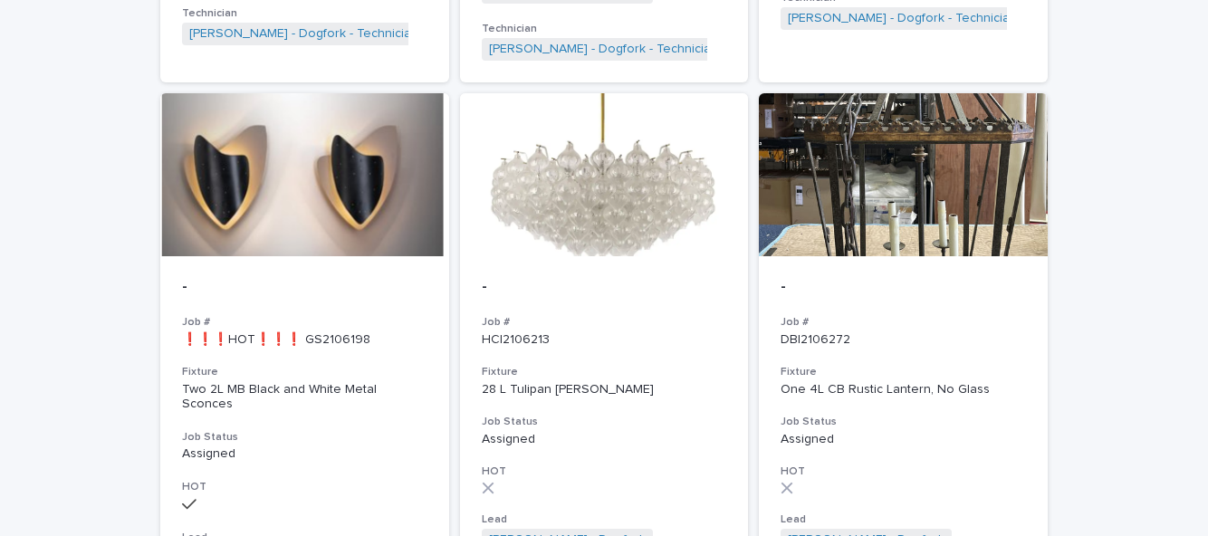
scroll to position [1865, 0]
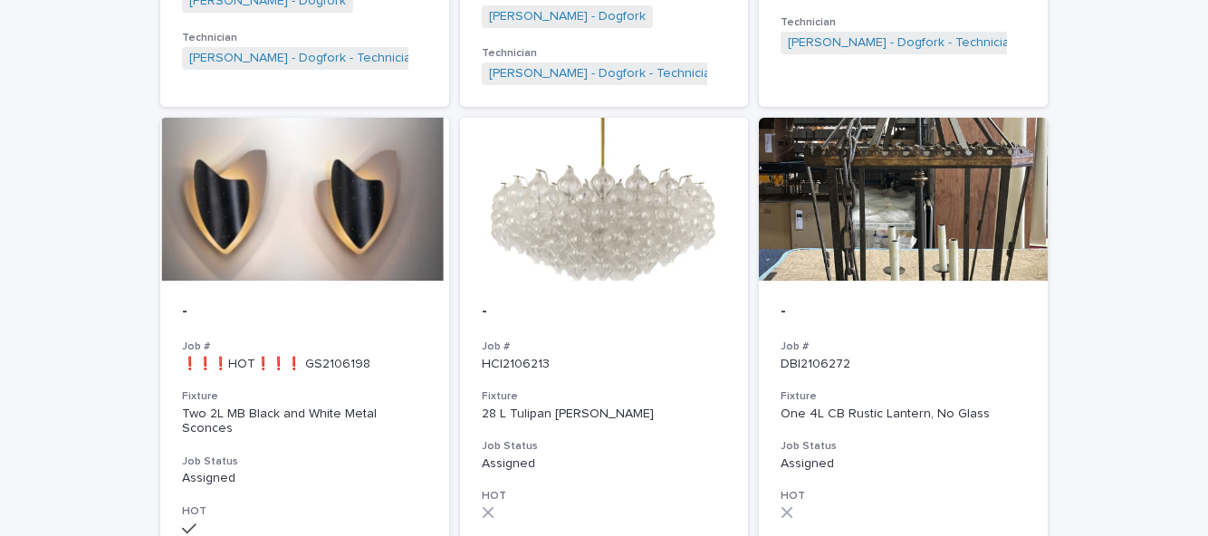
click at [360, 358] on div "- Job # ❗❗❗HOT❗❗❗ GS2106198 Fixture Two 2L MB Black and White Metal Sconces Job…" at bounding box center [304, 477] width 289 height 393
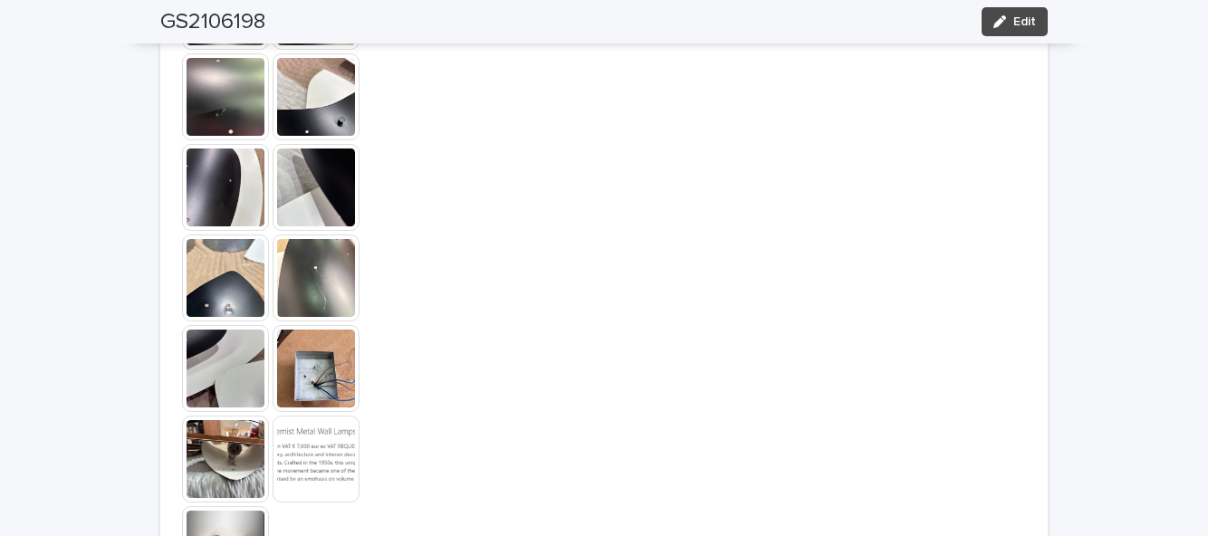
scroll to position [1870, 0]
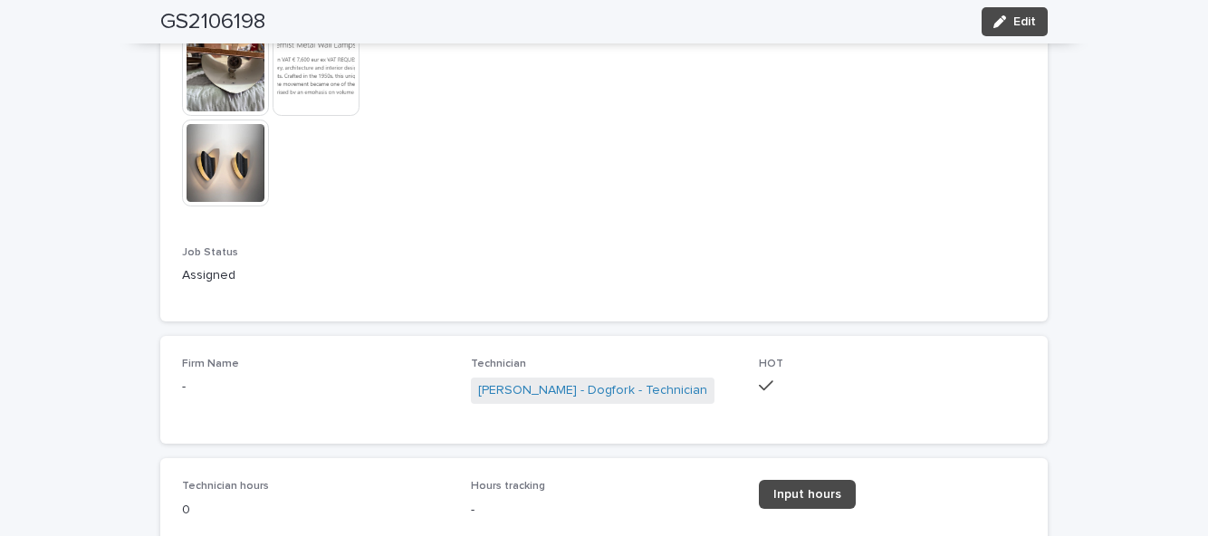
click at [815, 488] on span "Input hours" at bounding box center [808, 494] width 68 height 13
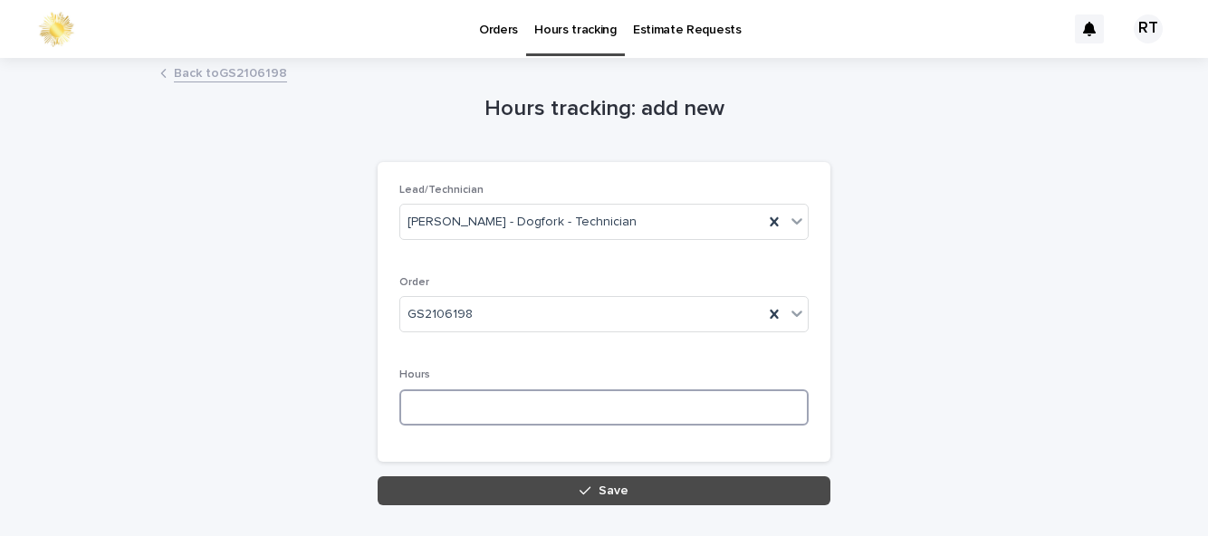
click at [504, 389] on input at bounding box center [603, 407] width 409 height 36
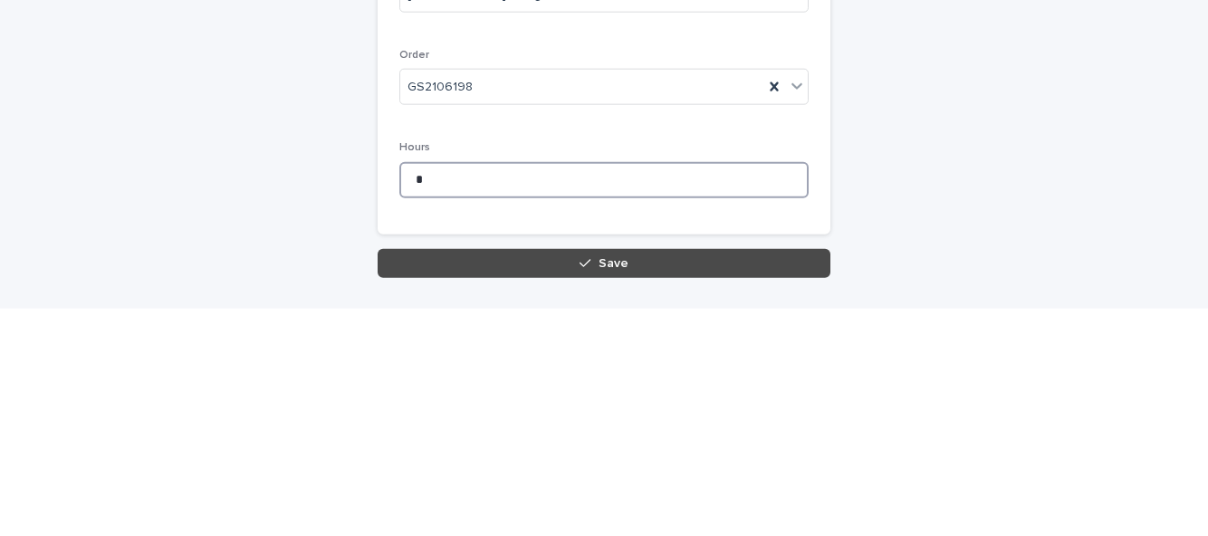
type input "*"
click at [625, 485] on span "Save" at bounding box center [614, 491] width 30 height 13
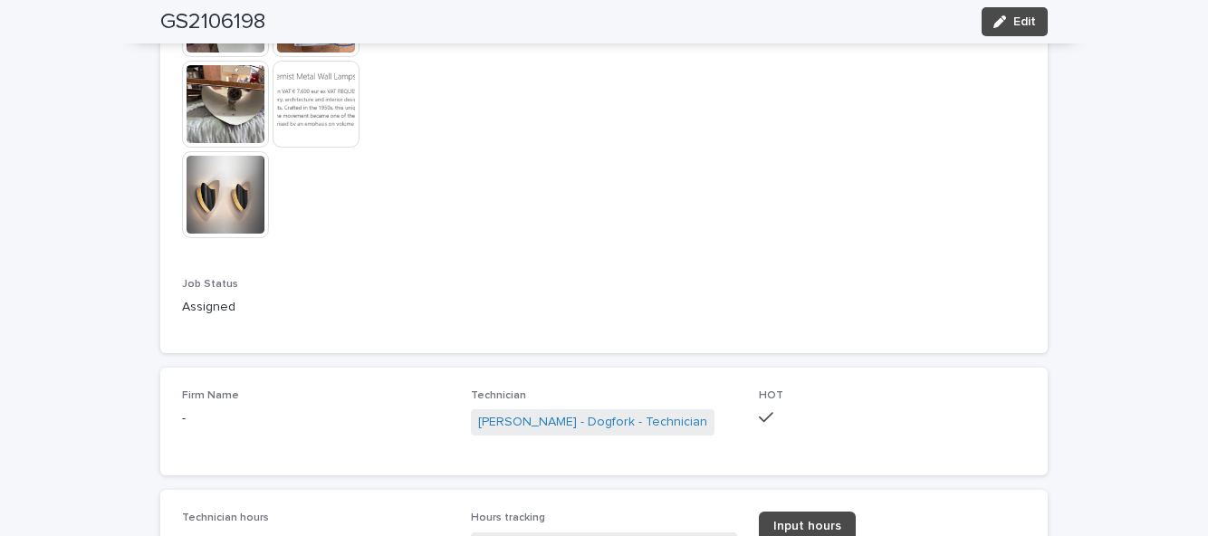
scroll to position [1881, 0]
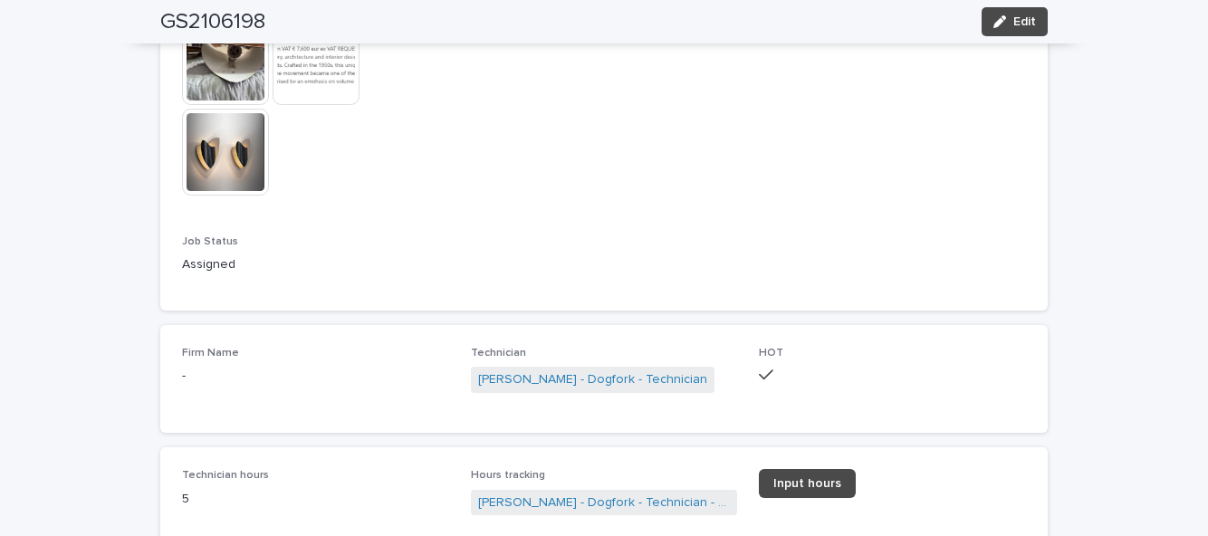
click at [1041, 23] on button "Edit" at bounding box center [1015, 21] width 66 height 29
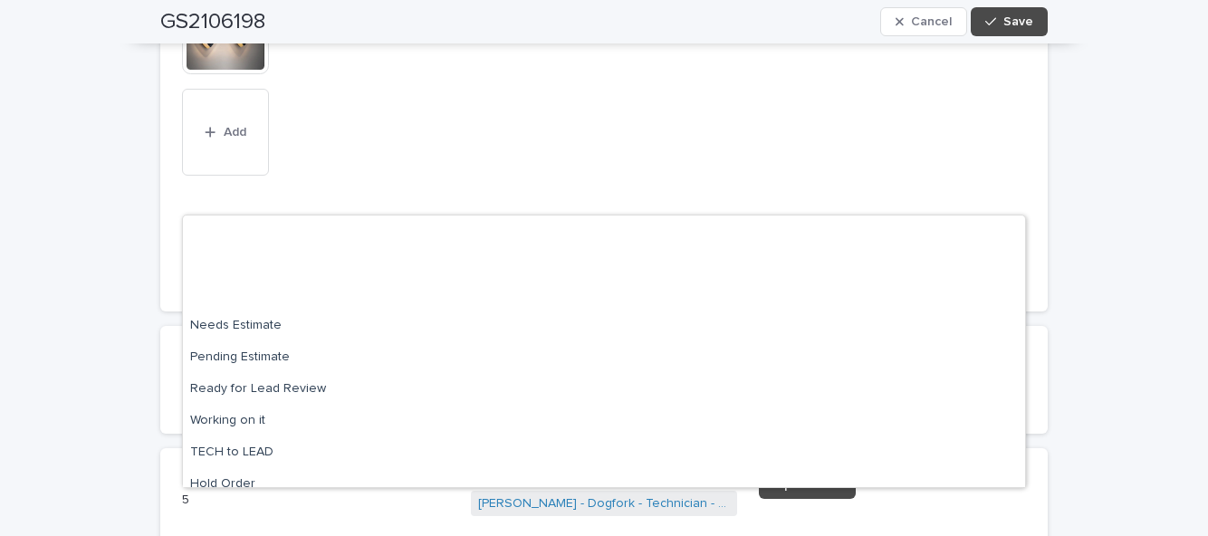
scroll to position [172, 0]
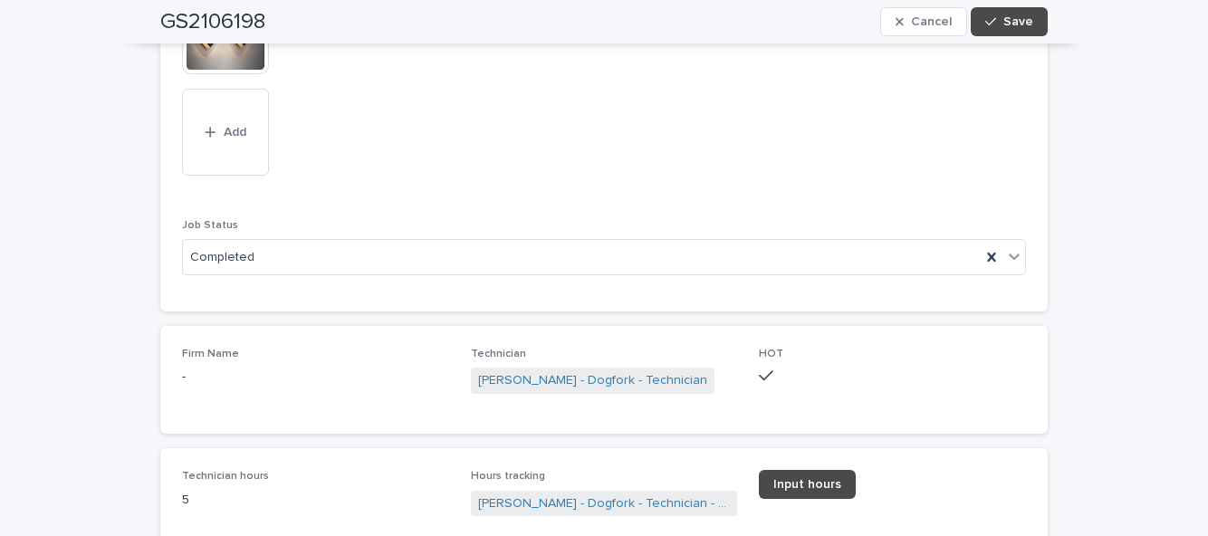
click at [1036, 17] on button "Save" at bounding box center [1009, 21] width 77 height 29
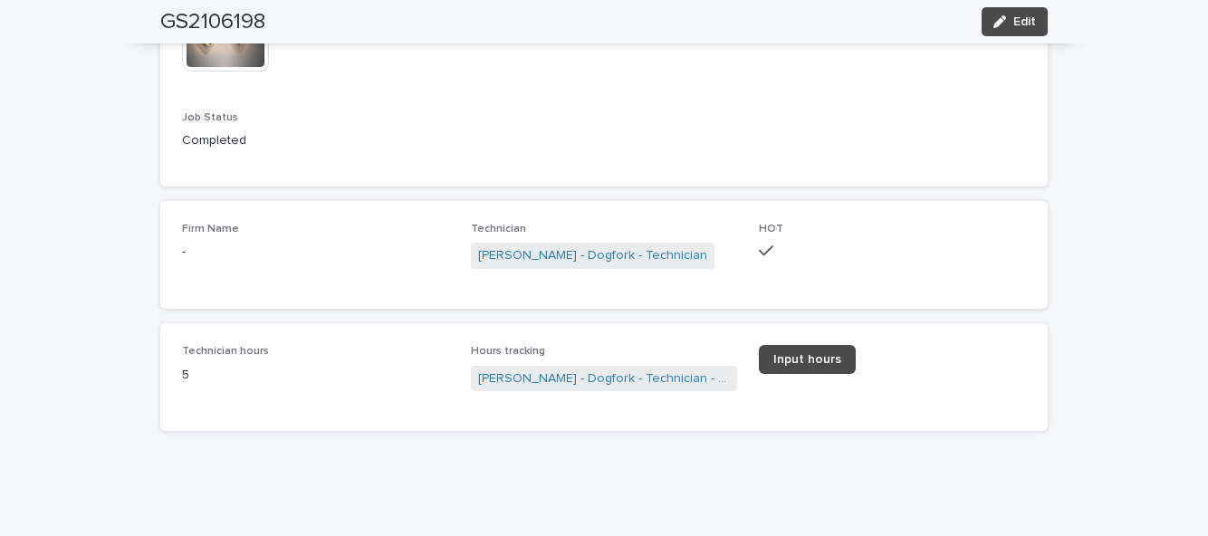
scroll to position [123, 0]
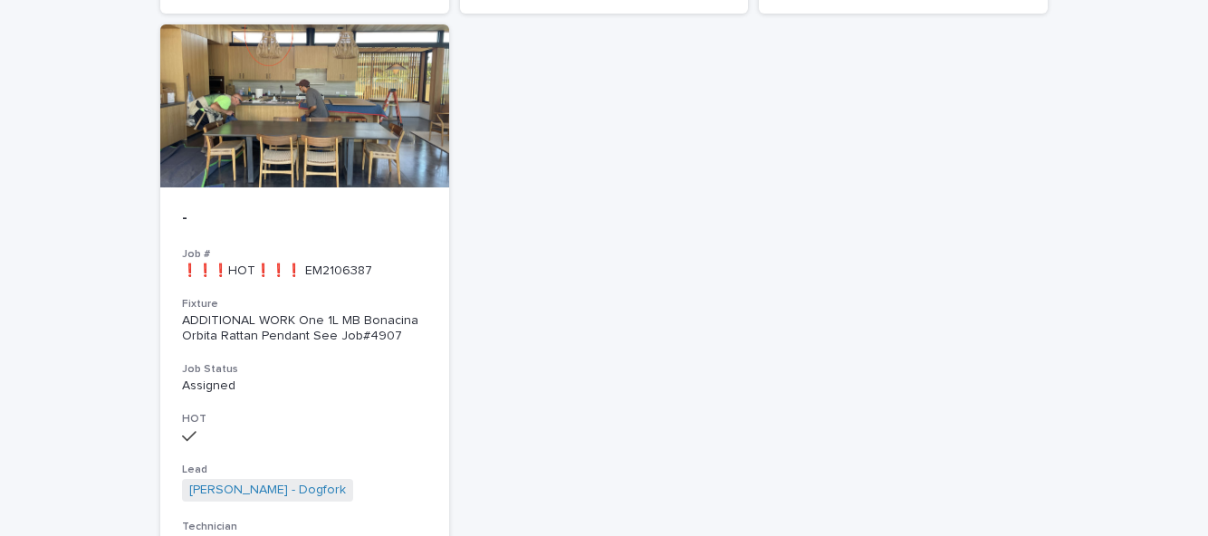
scroll to position [2540, 0]
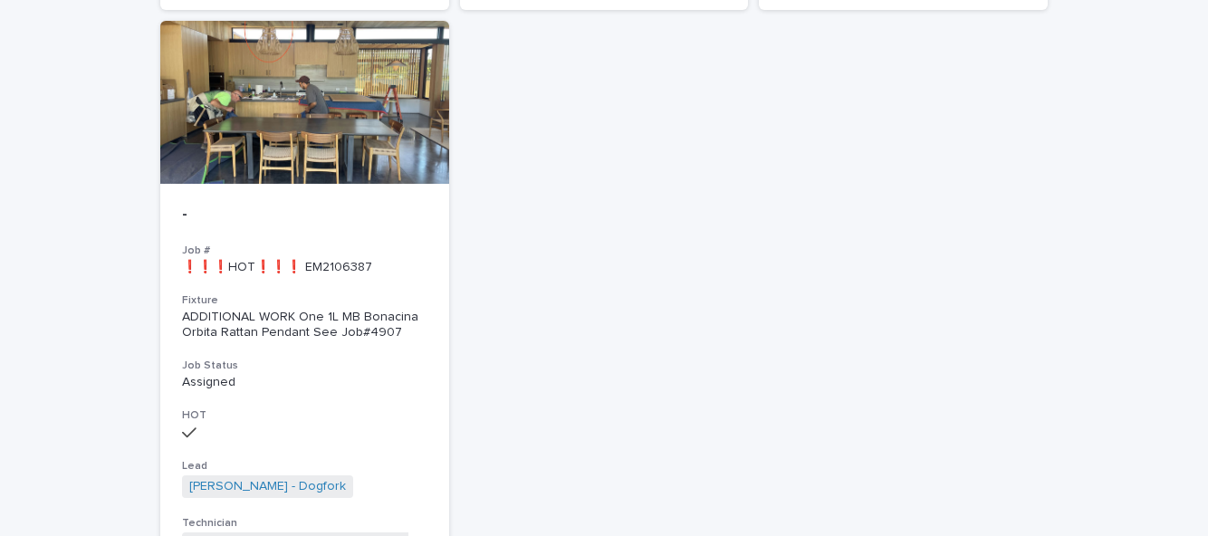
click at [196, 293] on div "Fixture ADDITIONAL WORK One 1L MB Bonacina Orbita Rattan Pendant See Job#4907" at bounding box center [304, 316] width 245 height 47
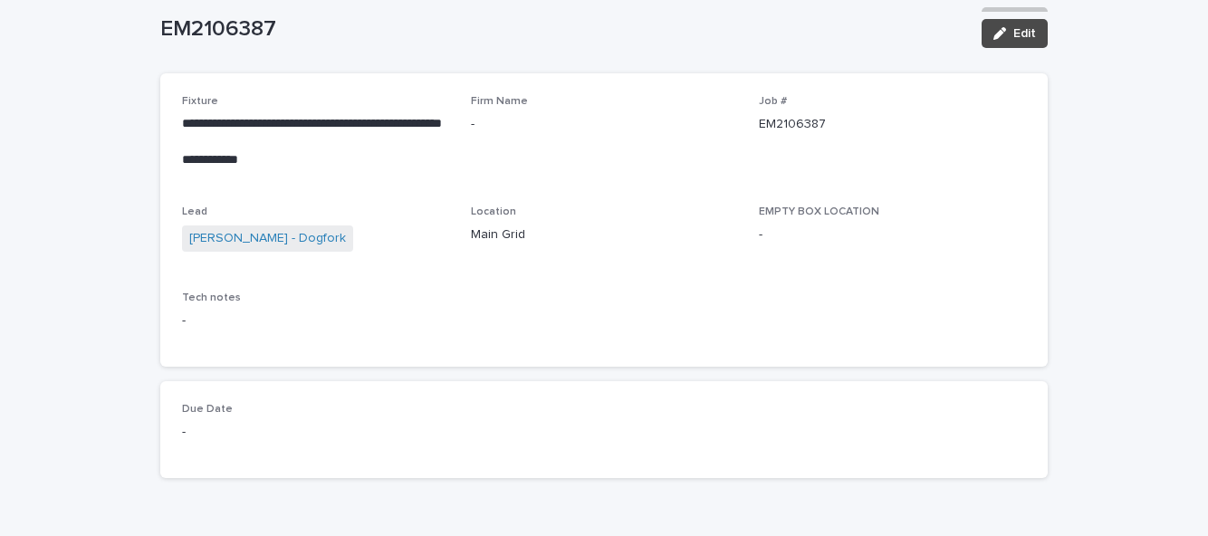
scroll to position [138, 0]
